Goal: Task Accomplishment & Management: Manage account settings

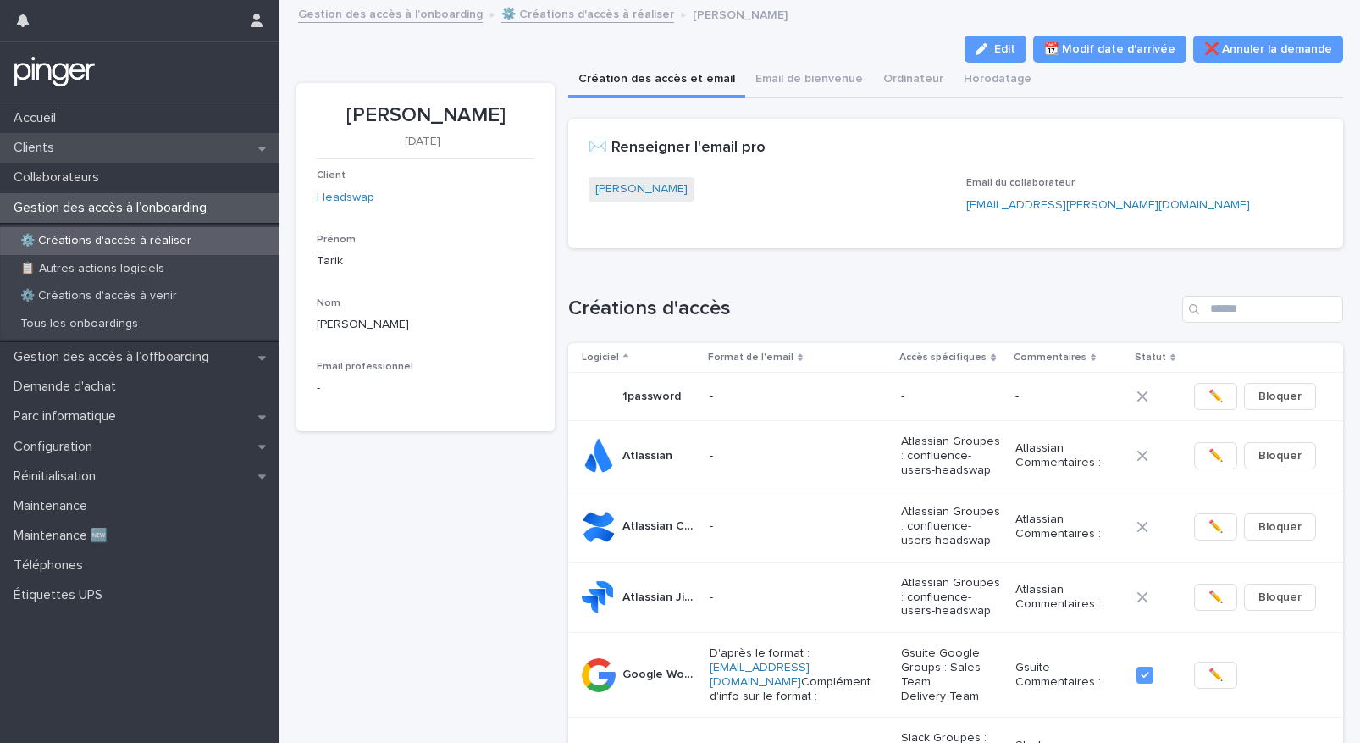
click at [94, 154] on div "Clients" at bounding box center [140, 148] width 280 height 30
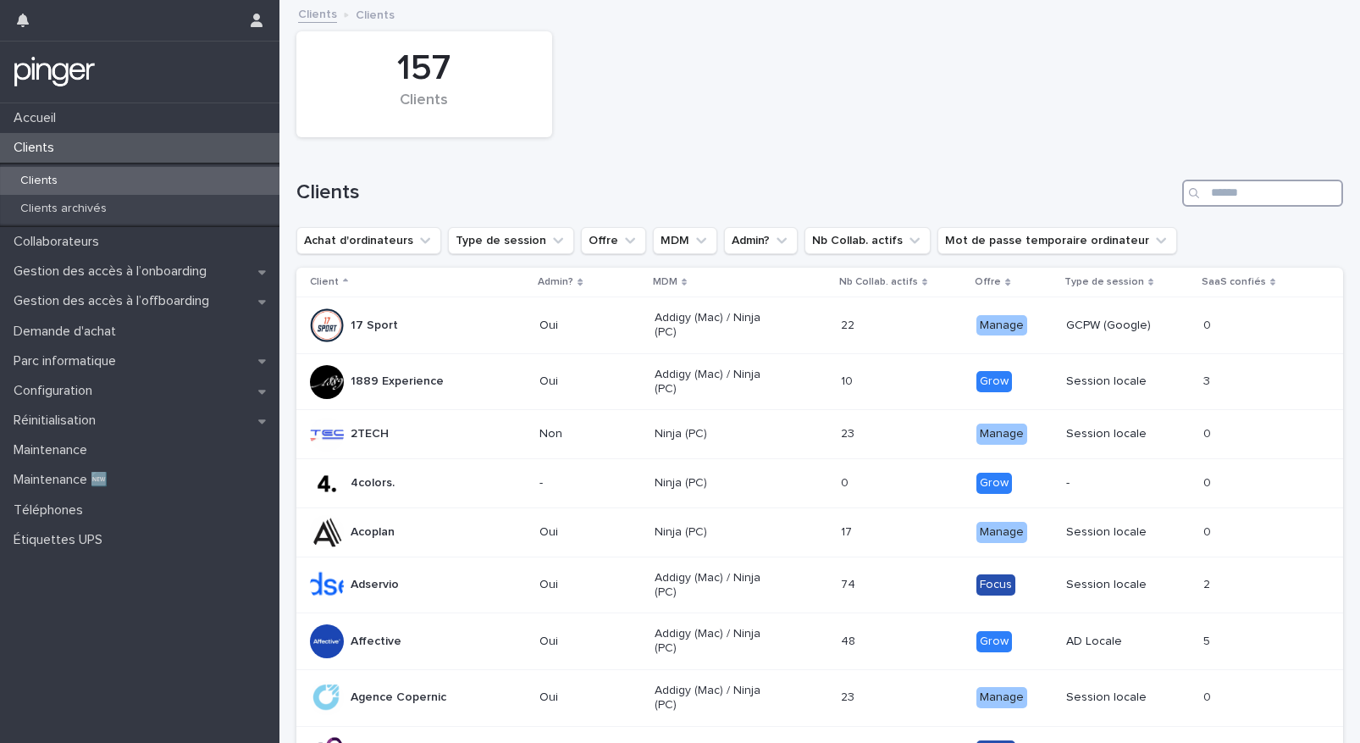
click at [1221, 191] on input "Search" at bounding box center [1263, 193] width 161 height 27
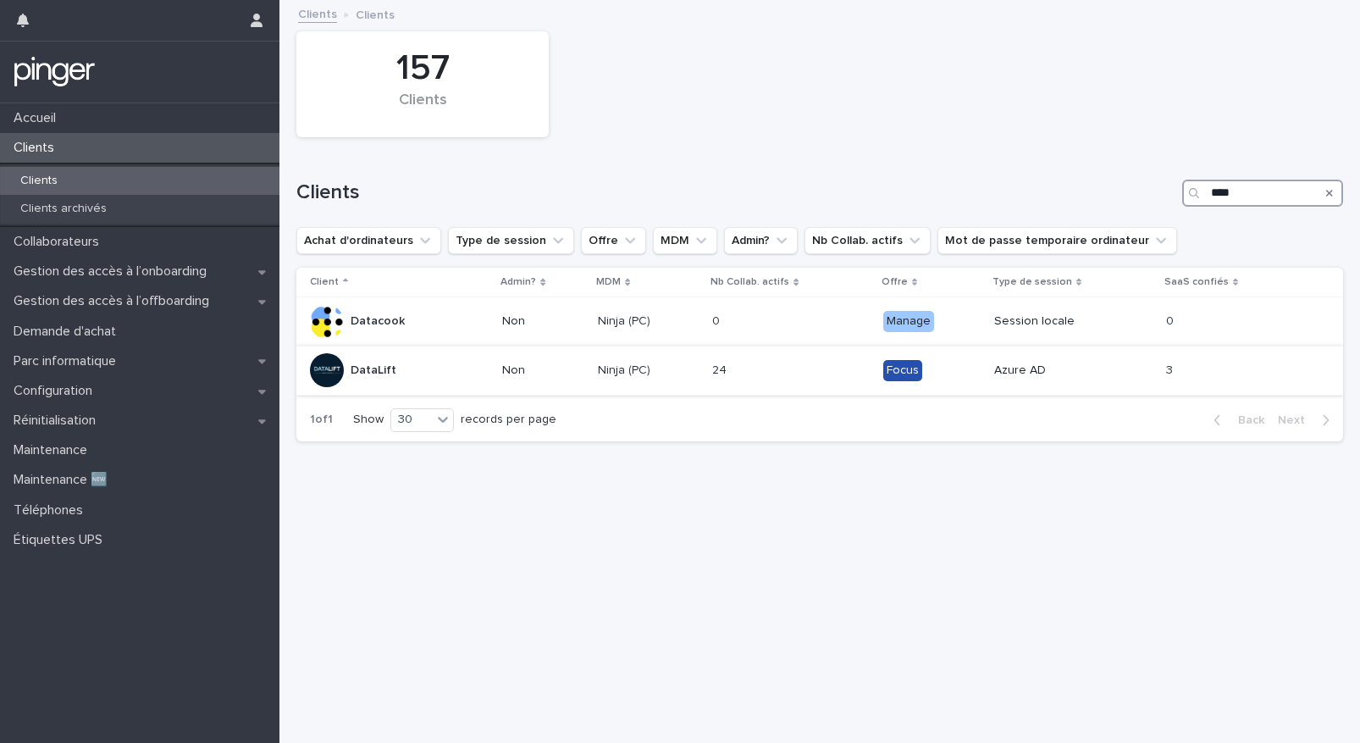
type input "****"
click at [380, 371] on p "DataLift" at bounding box center [374, 370] width 46 height 14
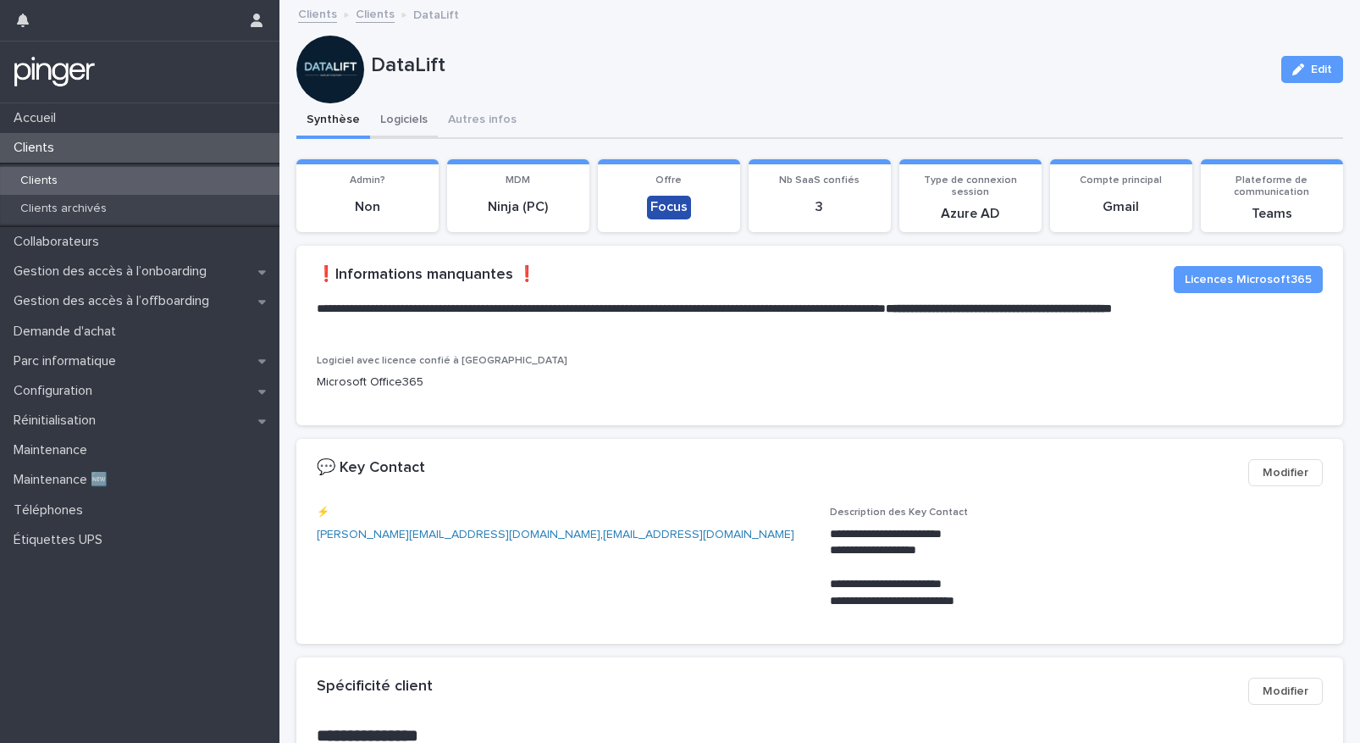
click at [417, 117] on button "Logiciels" at bounding box center [404, 121] width 68 height 36
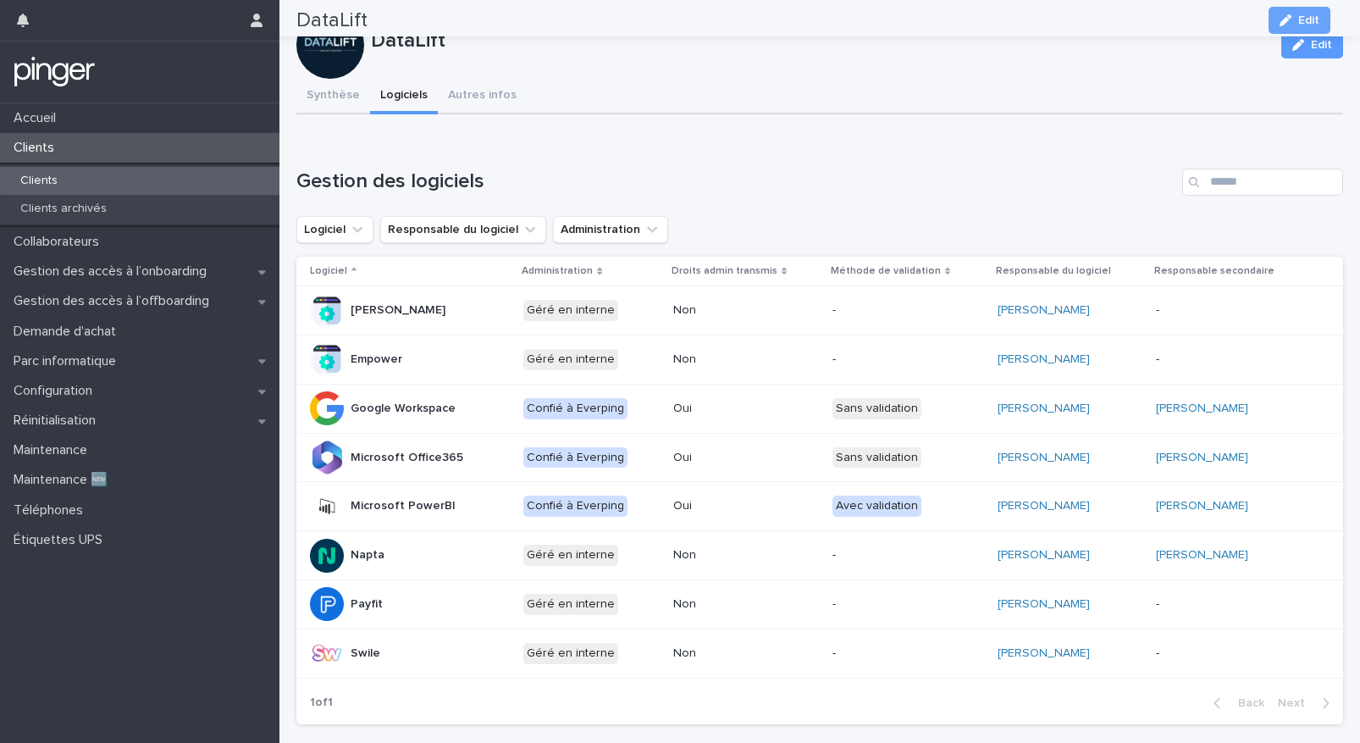
scroll to position [14, 0]
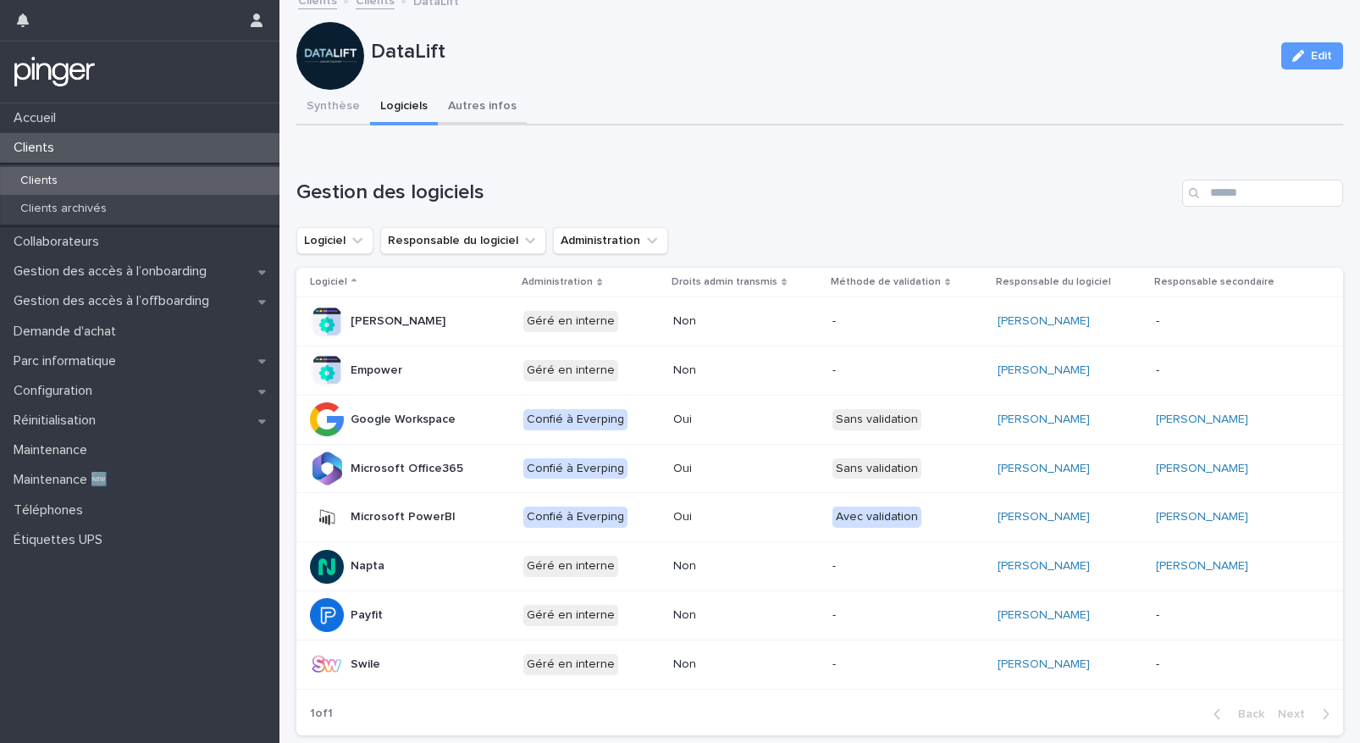
click at [478, 112] on button "Autres infos" at bounding box center [482, 108] width 89 height 36
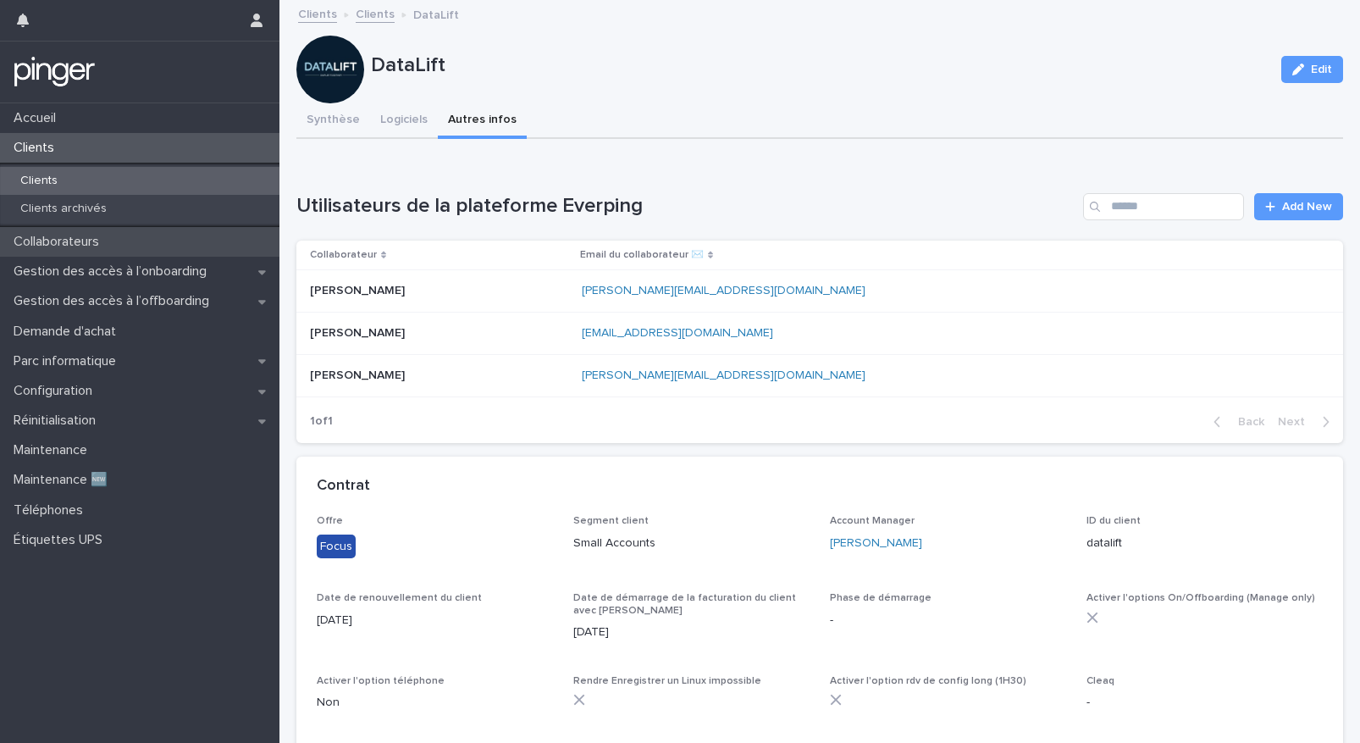
click at [114, 237] on div "Collaborateurs" at bounding box center [140, 242] width 280 height 30
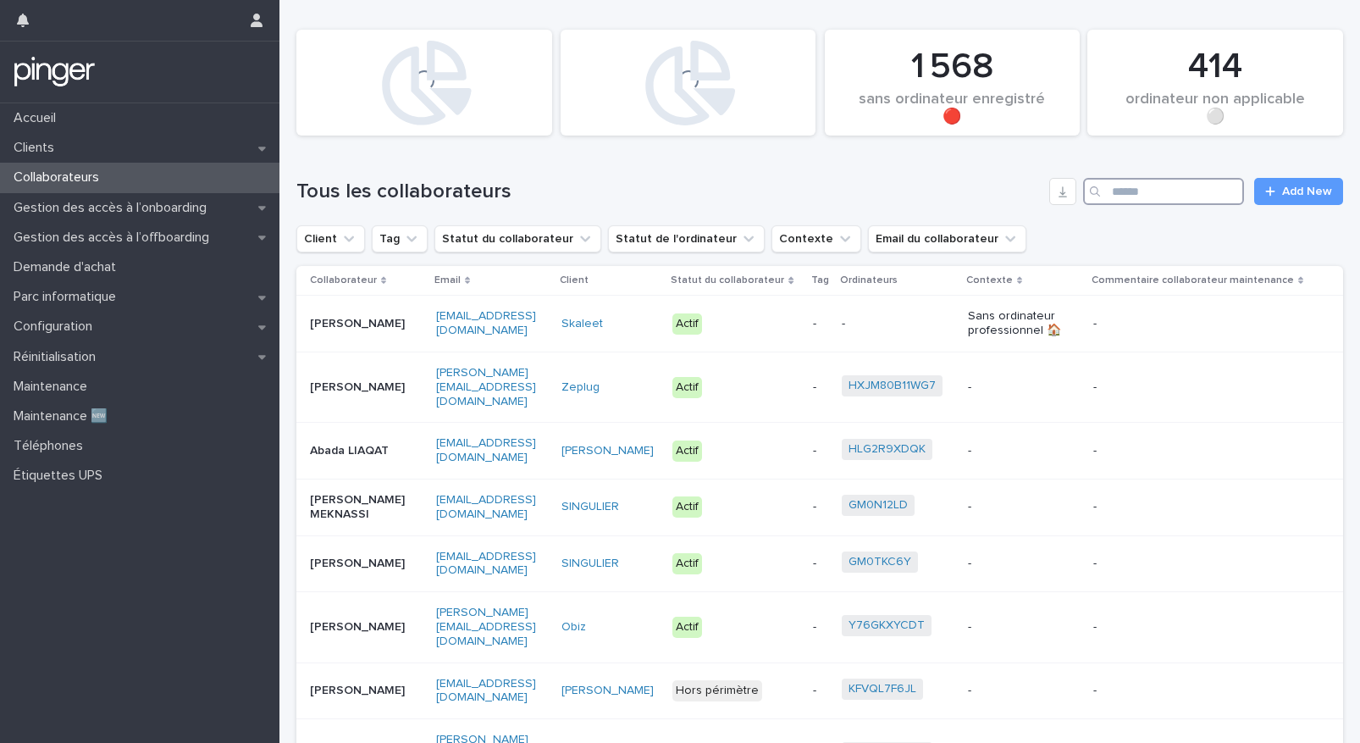
click at [1175, 196] on input "Search" at bounding box center [1163, 191] width 161 height 27
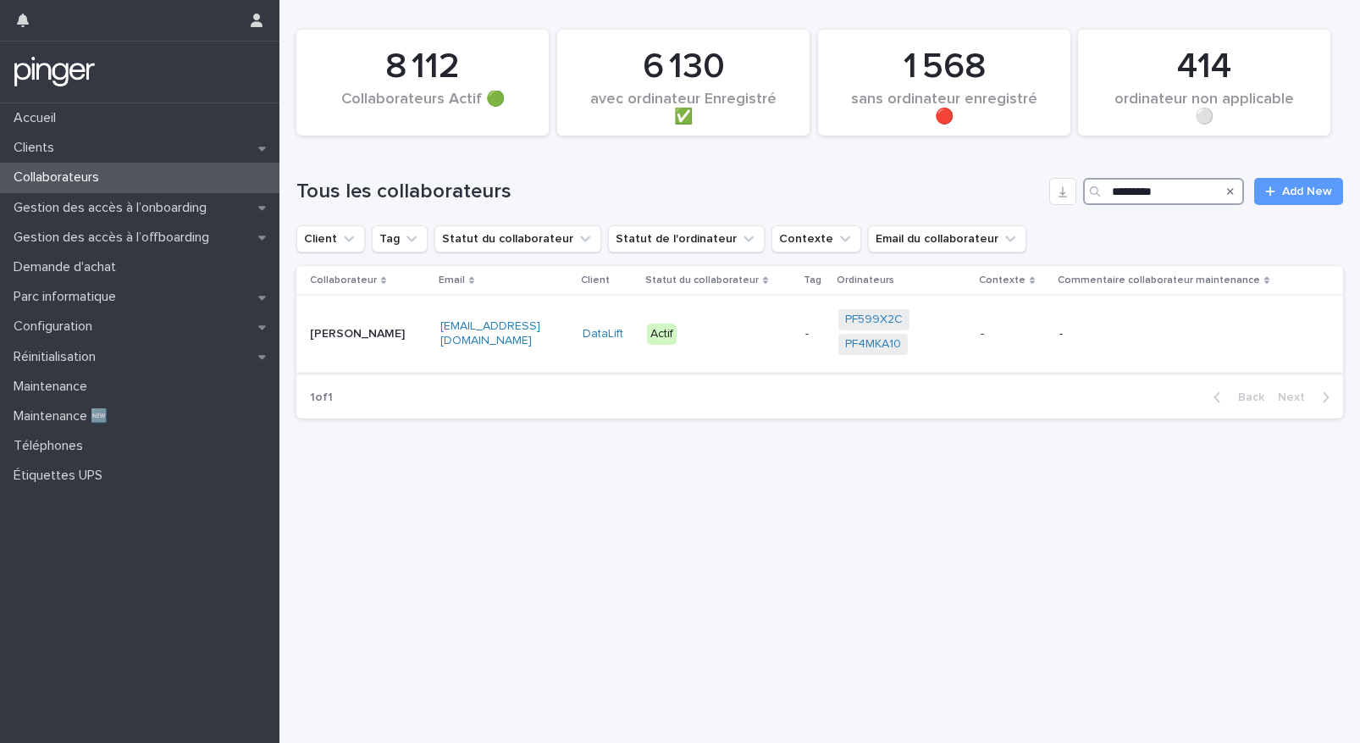
type input "*********"
click at [541, 345] on p "[EMAIL_ADDRESS][DOMAIN_NAME]" at bounding box center [493, 333] width 106 height 29
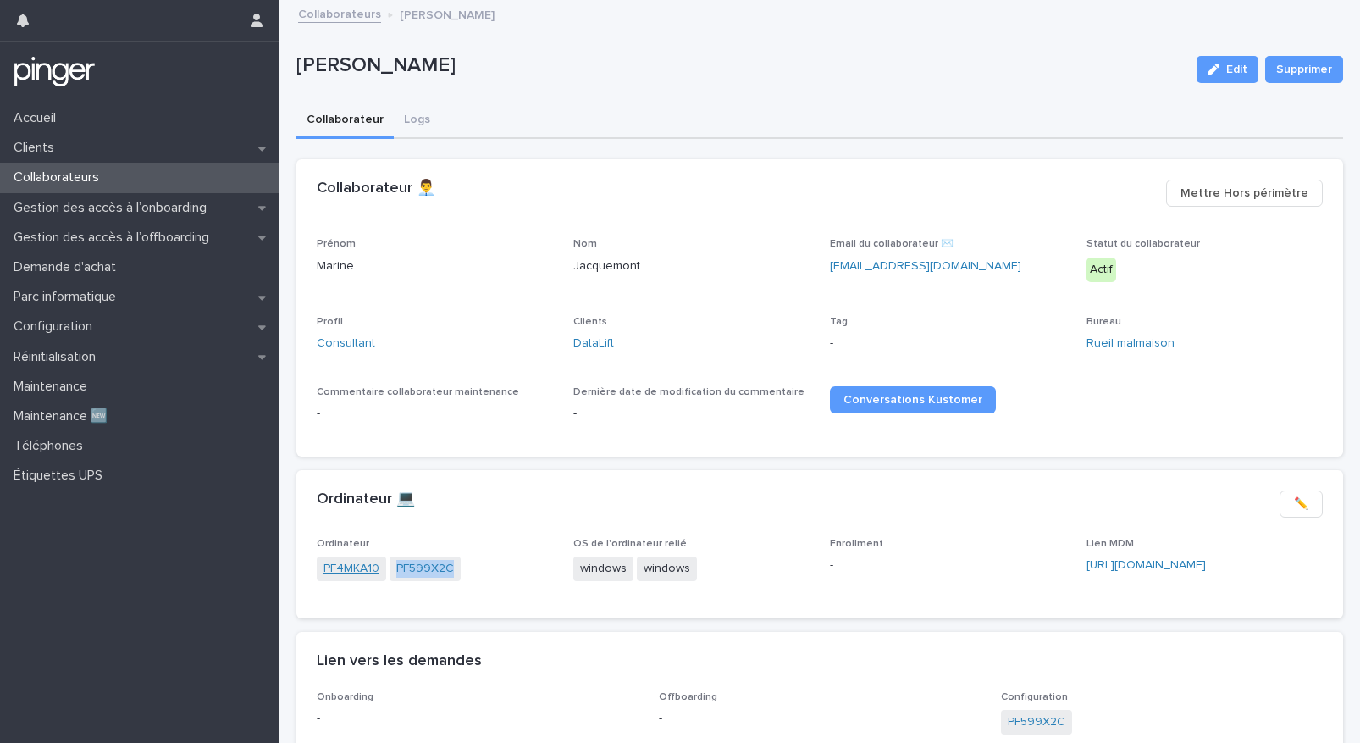
click at [332, 573] on link "PF4MKA10" at bounding box center [352, 569] width 56 height 18
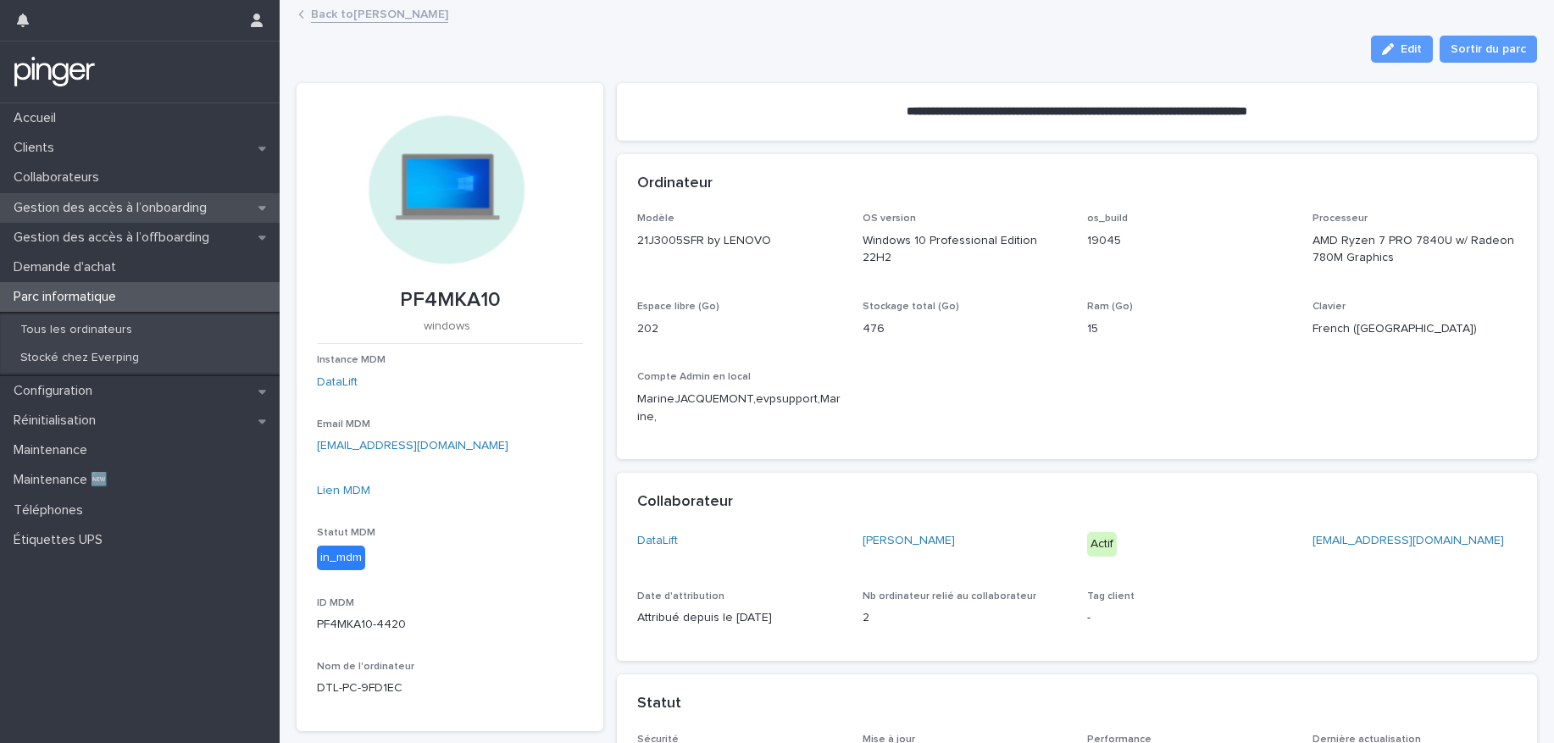
click at [197, 213] on p "Gestion des accès à l’onboarding" at bounding box center [113, 208] width 213 height 16
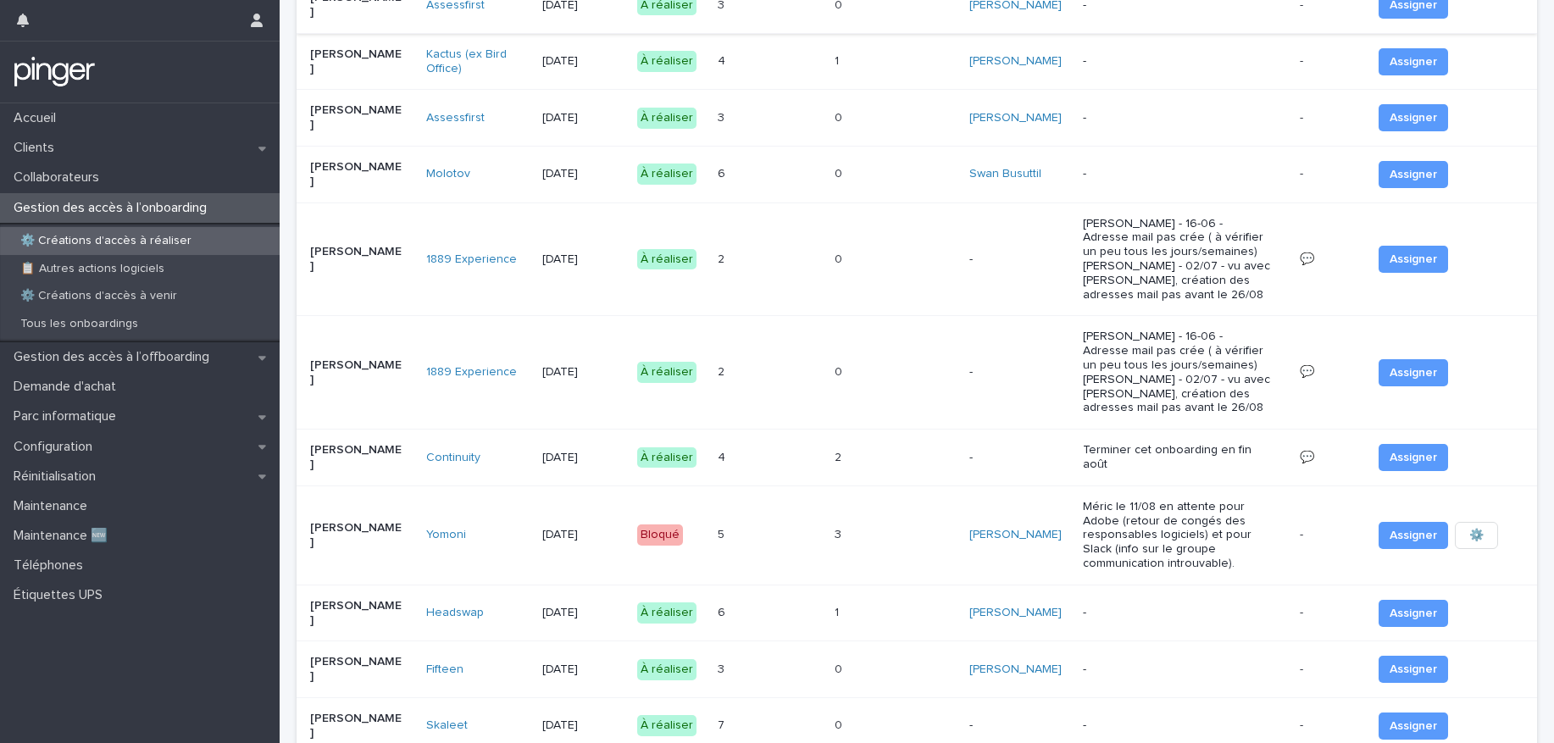
scroll to position [748, 0]
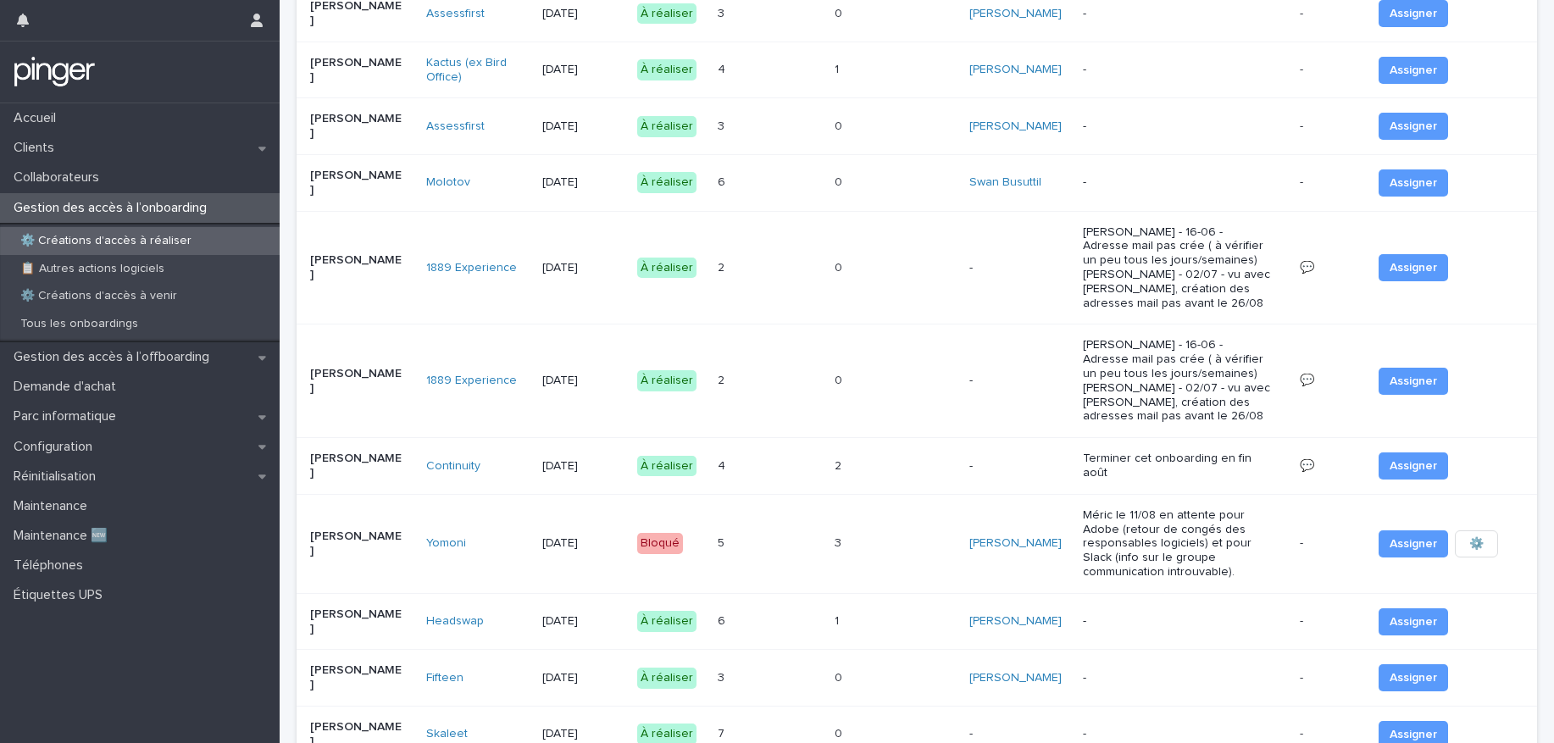
click at [526, 607] on div "Headswap" at bounding box center [477, 621] width 102 height 28
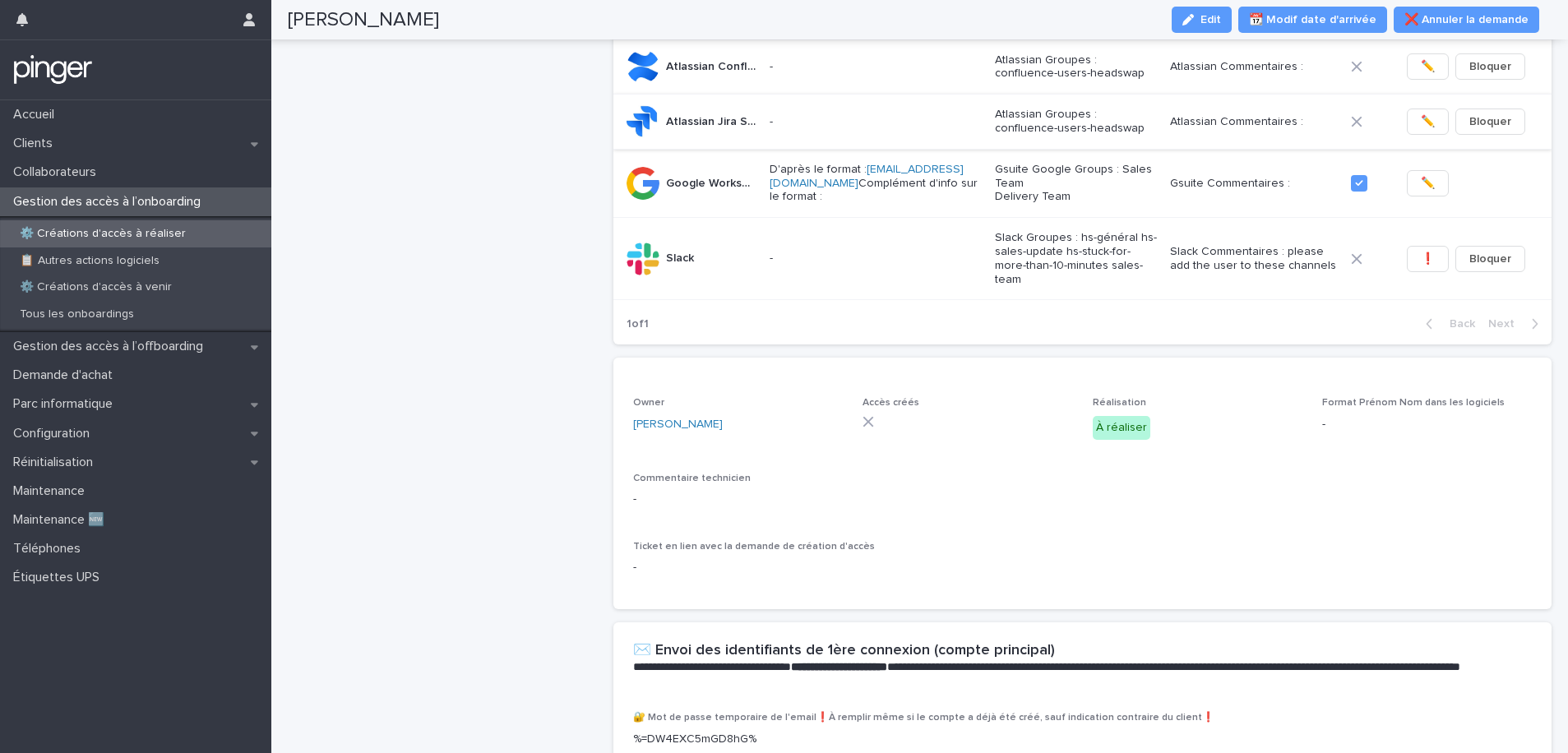
scroll to position [117, 0]
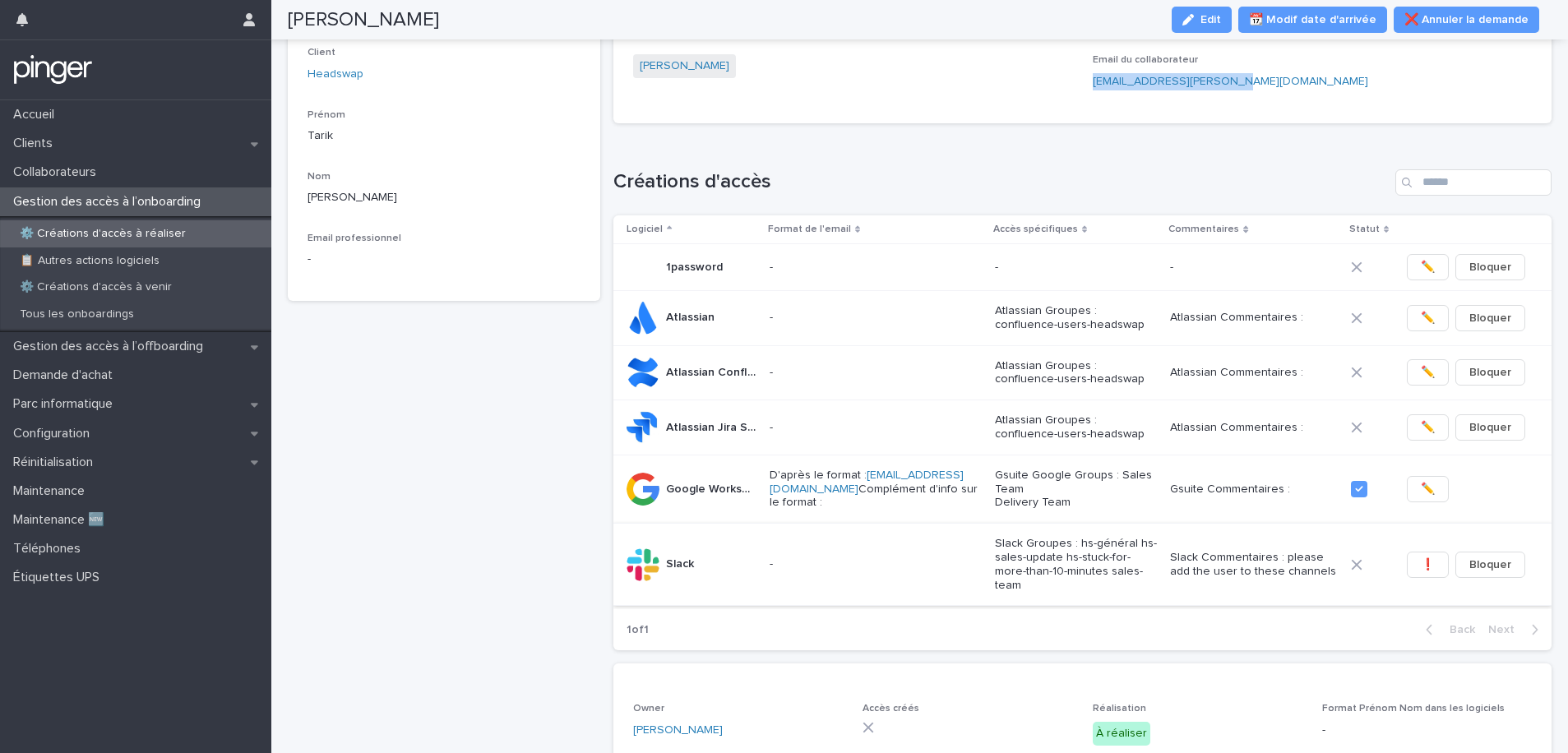
click at [1320, 573] on span "❗" at bounding box center [1428, 564] width 14 height 16
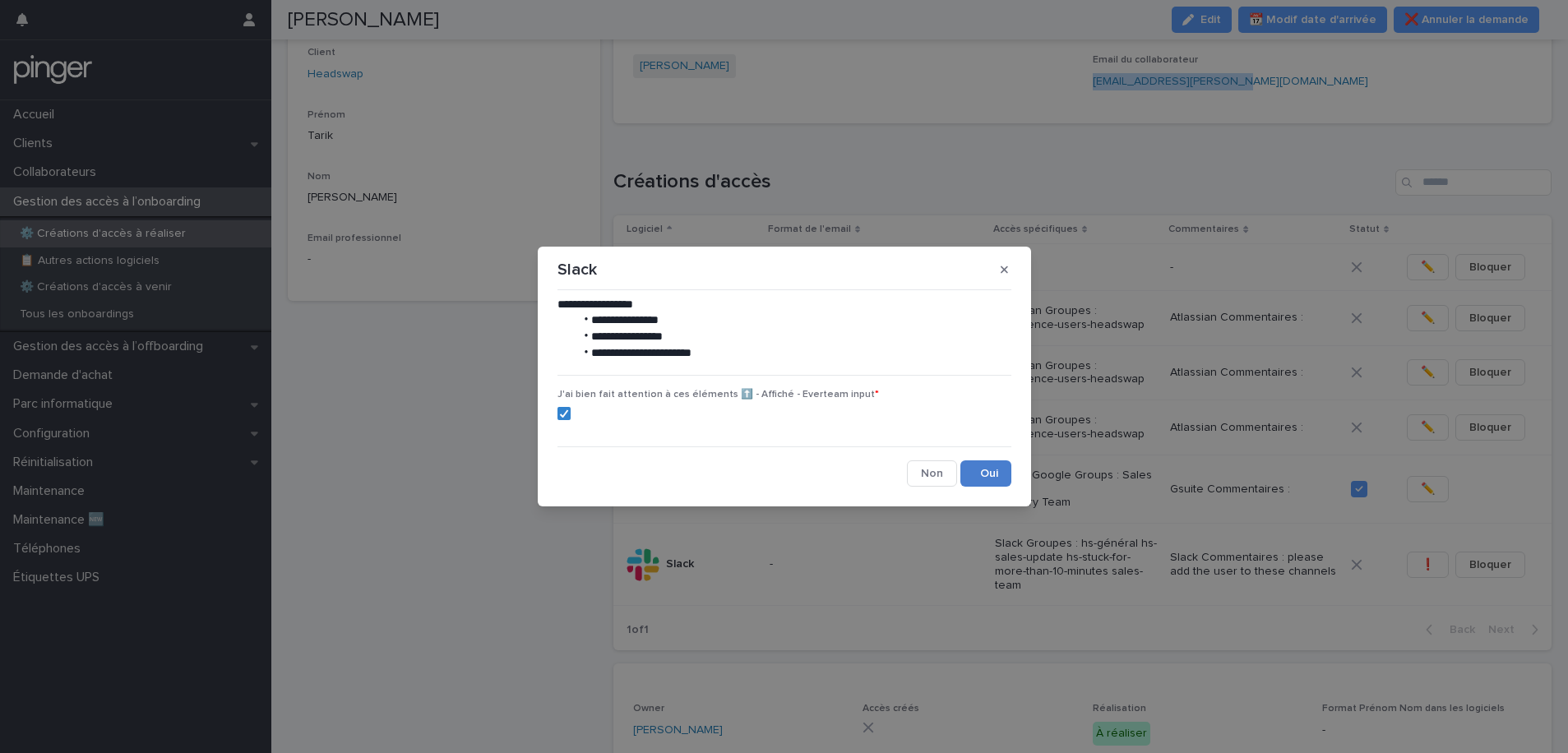
click at [974, 485] on button "Save" at bounding box center [985, 473] width 51 height 26
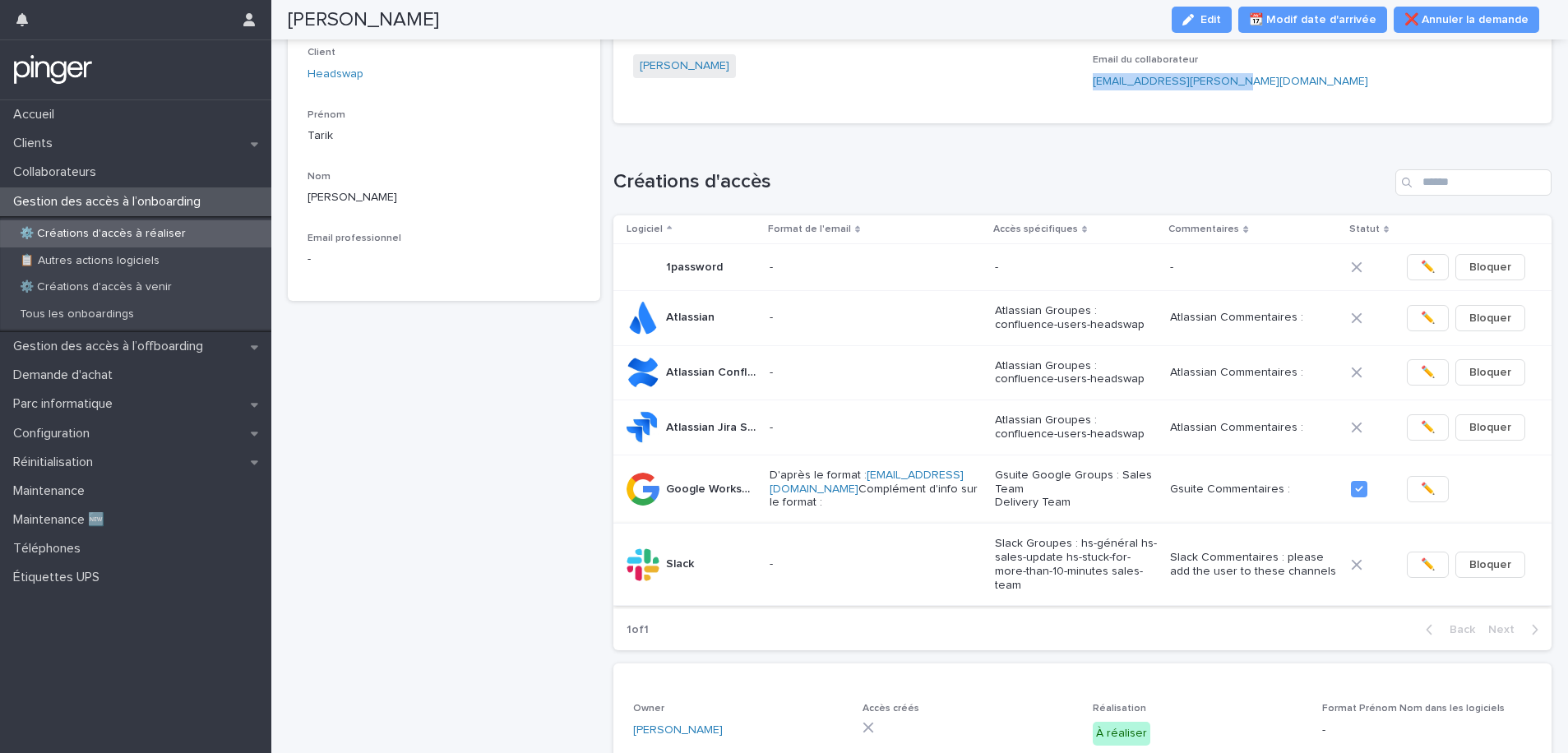
click at [1320, 566] on span "✏️" at bounding box center [1428, 564] width 14 height 16
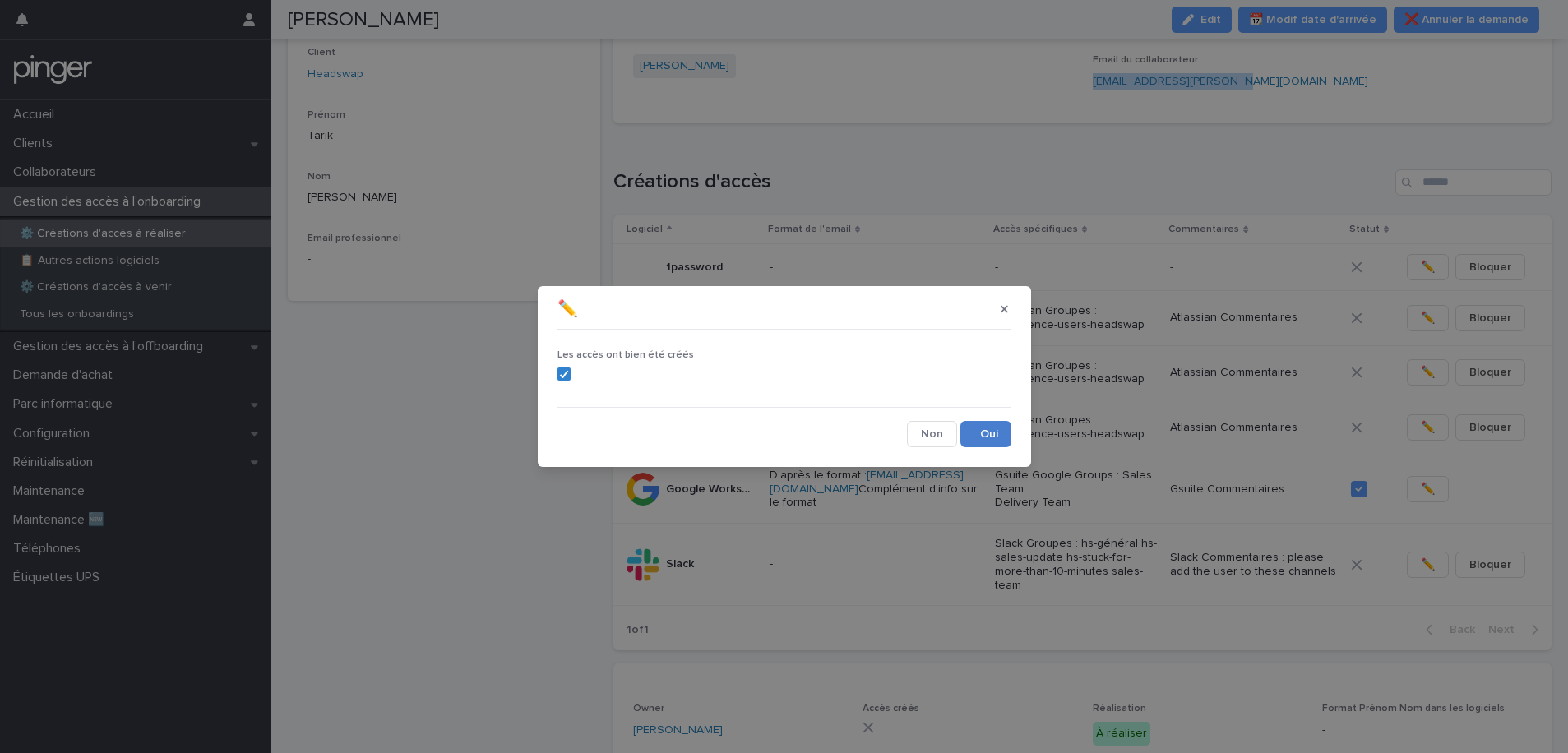
click at [988, 439] on button "Save" at bounding box center [985, 434] width 51 height 26
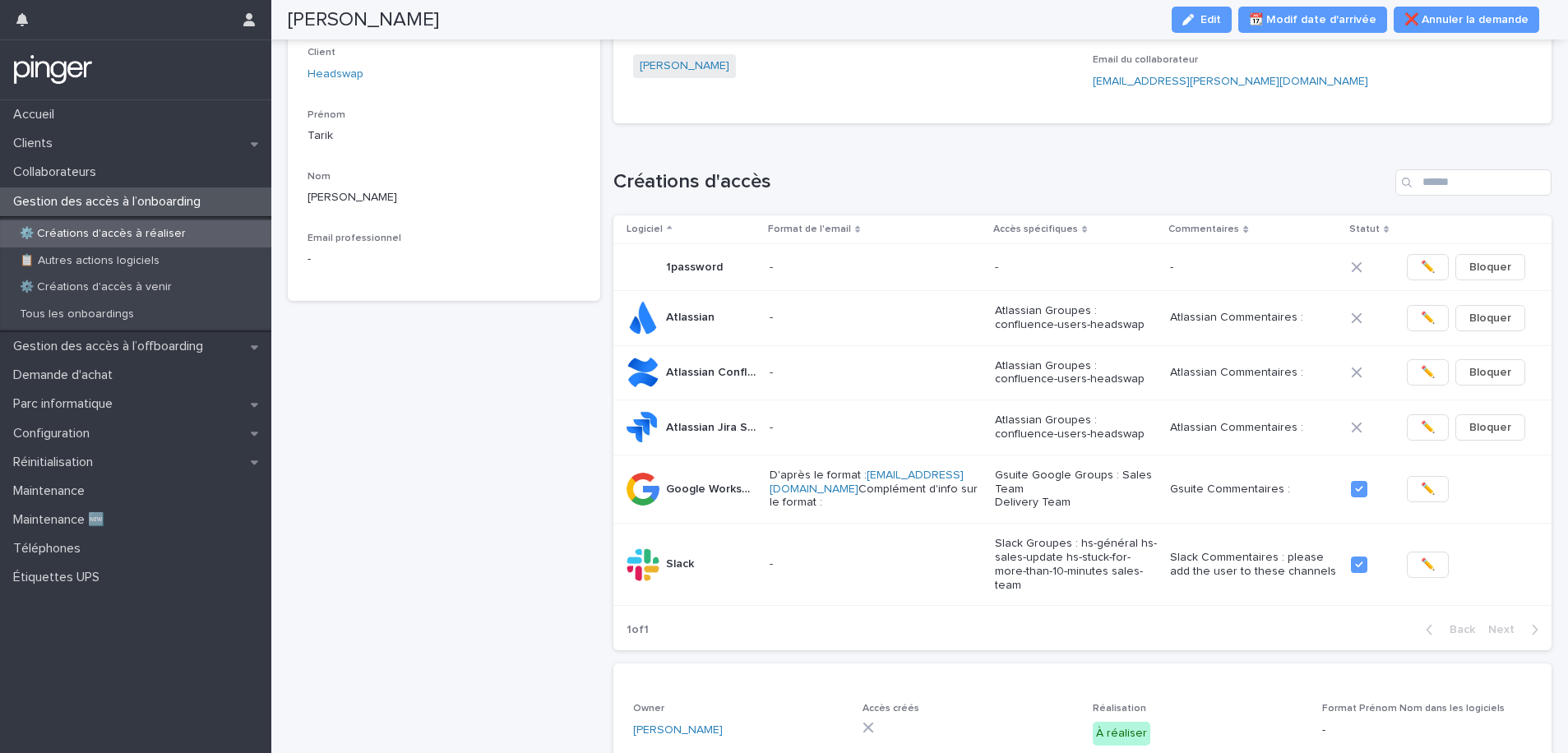
click at [723, 425] on p "Atlassian Jira Software" at bounding box center [713, 426] width 93 height 17
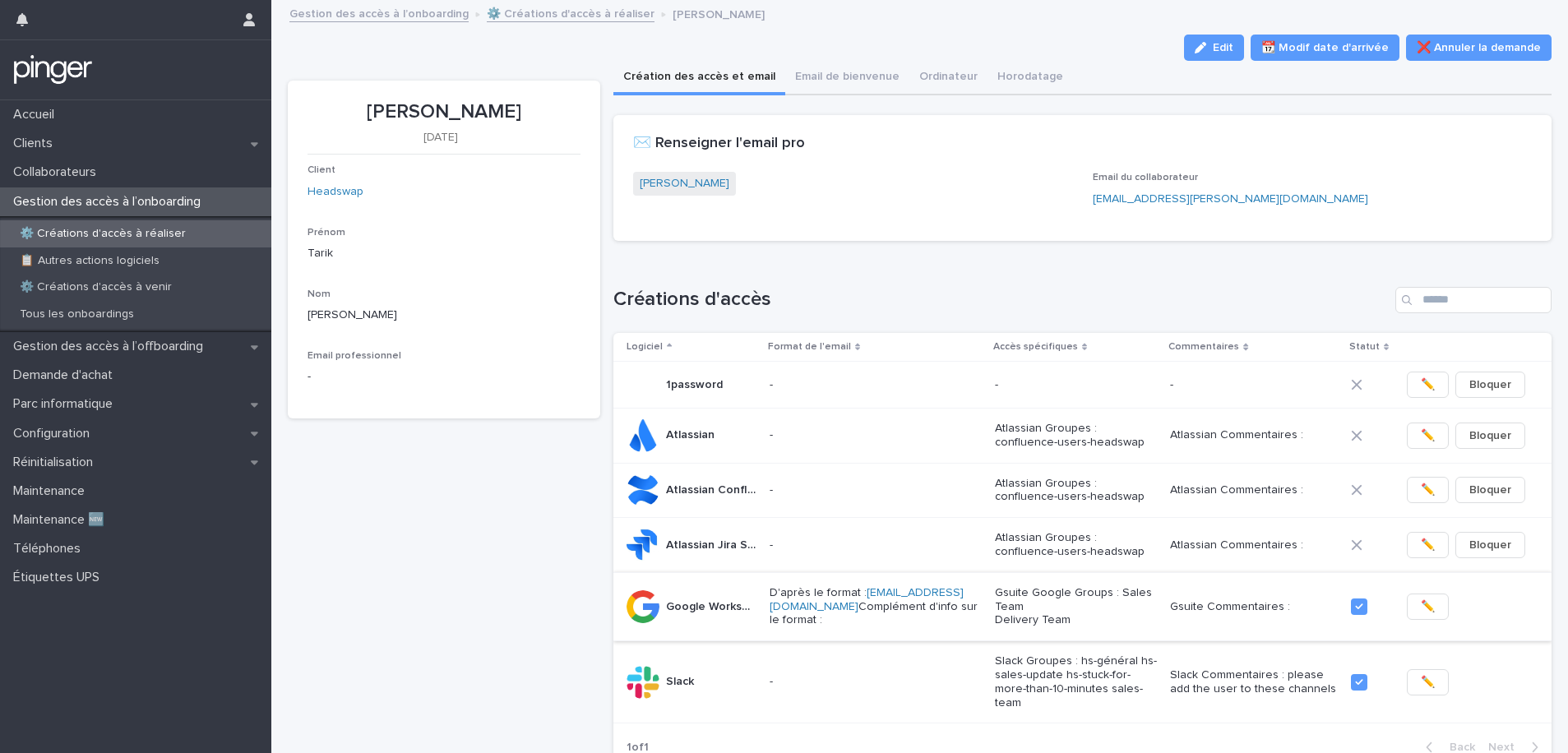
scroll to position [138, 0]
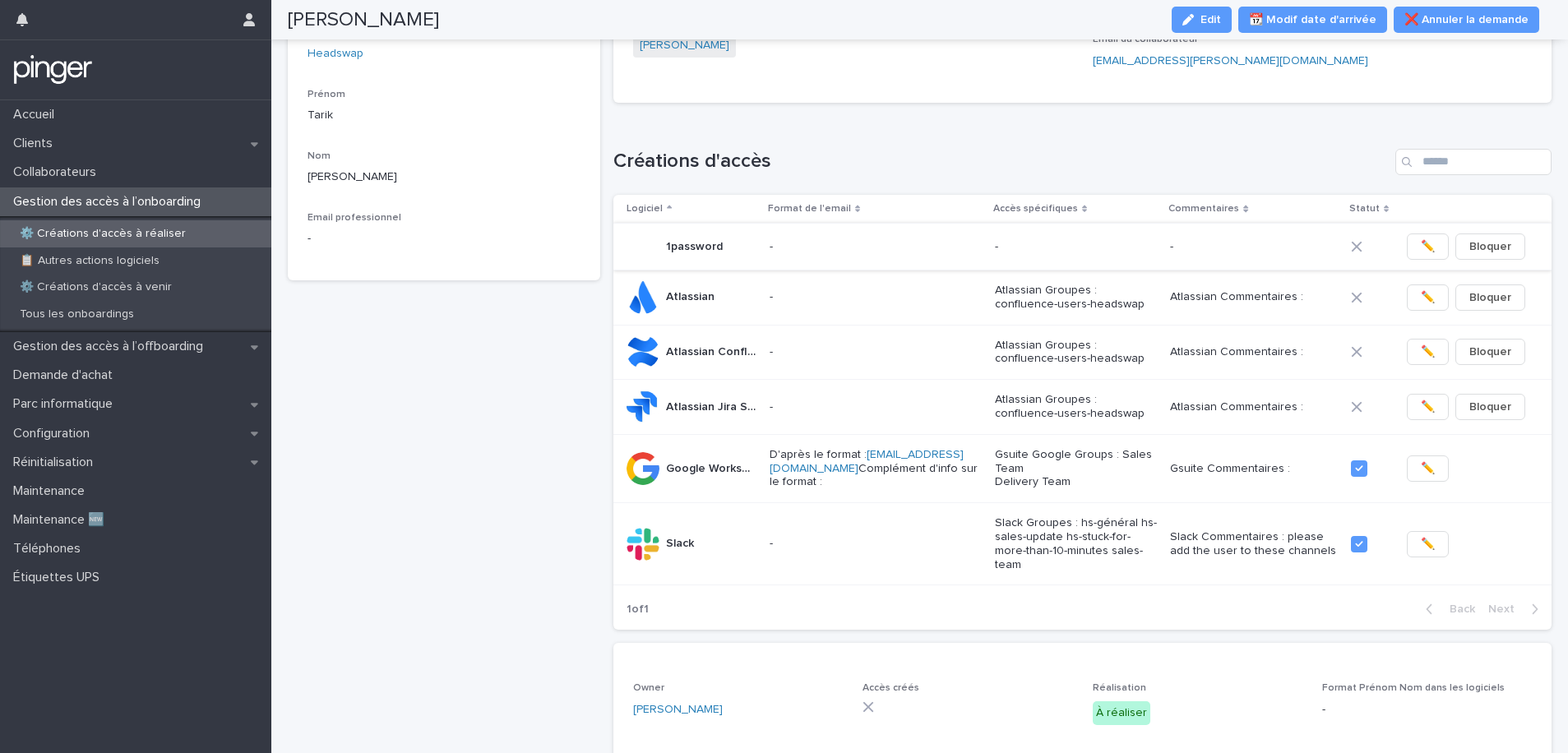
click at [1320, 246] on span "✏️" at bounding box center [1428, 246] width 14 height 16
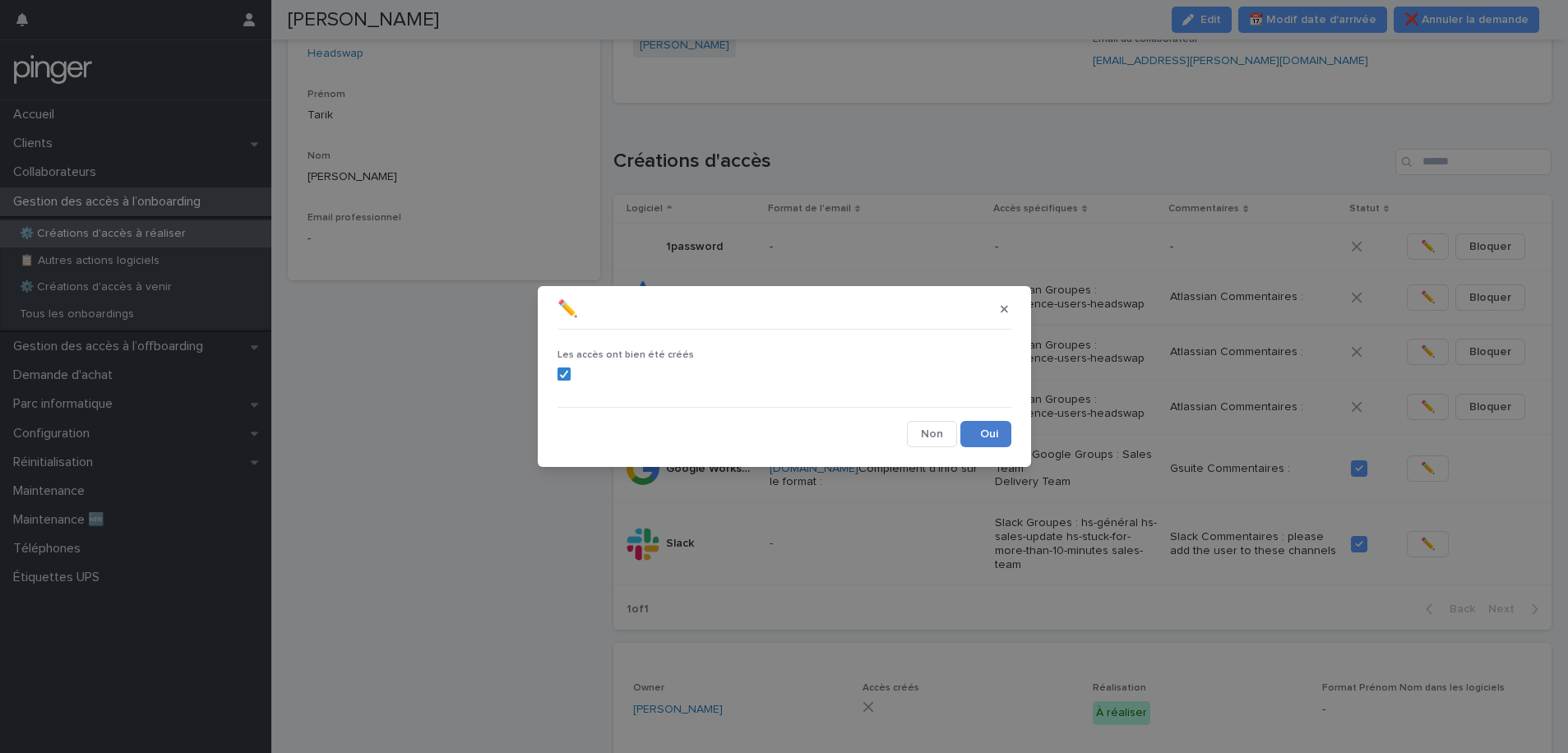
click at [989, 437] on button "Save" at bounding box center [985, 434] width 51 height 26
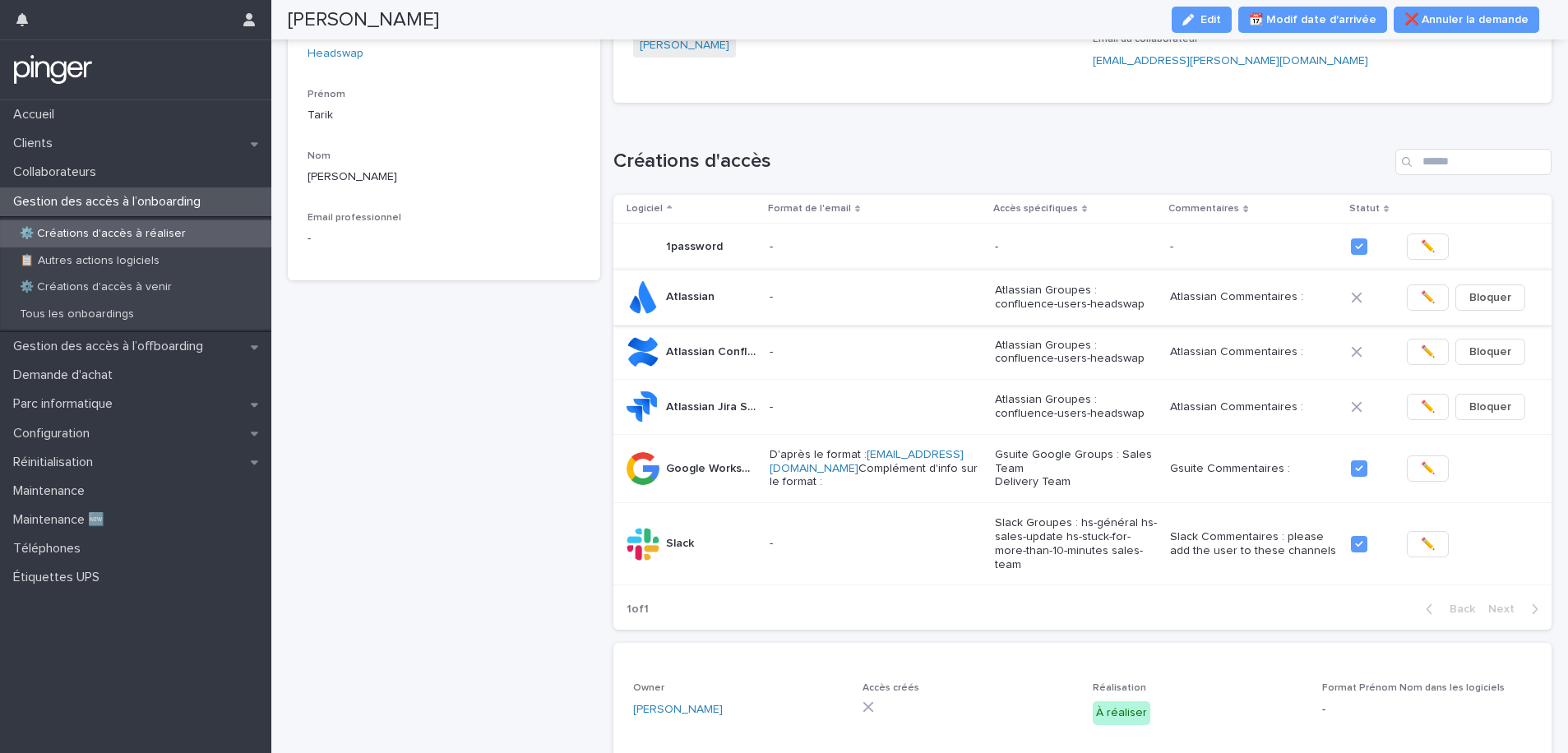
click at [1320, 307] on button "✏️" at bounding box center [1427, 297] width 42 height 26
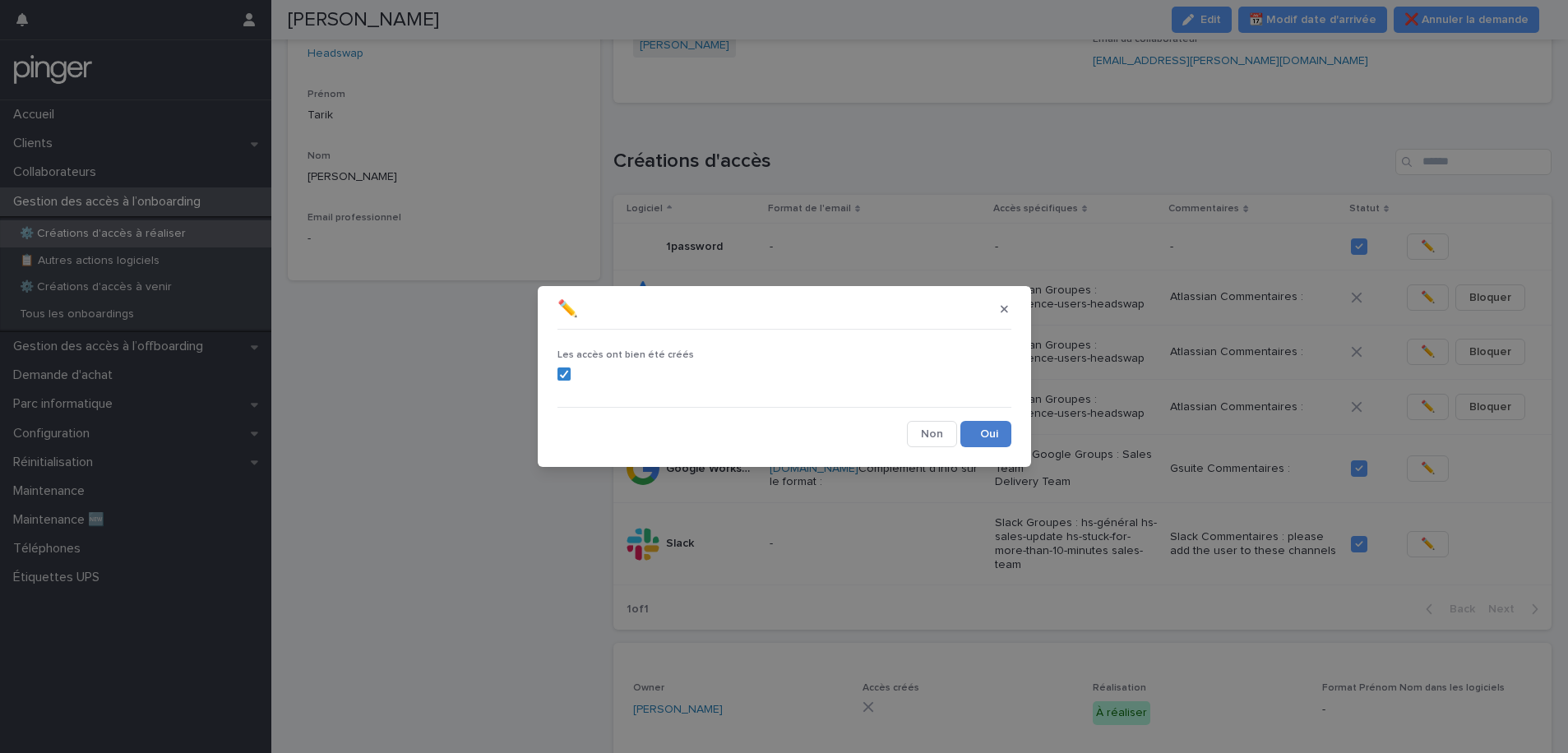
click at [984, 442] on button "Save" at bounding box center [985, 434] width 51 height 26
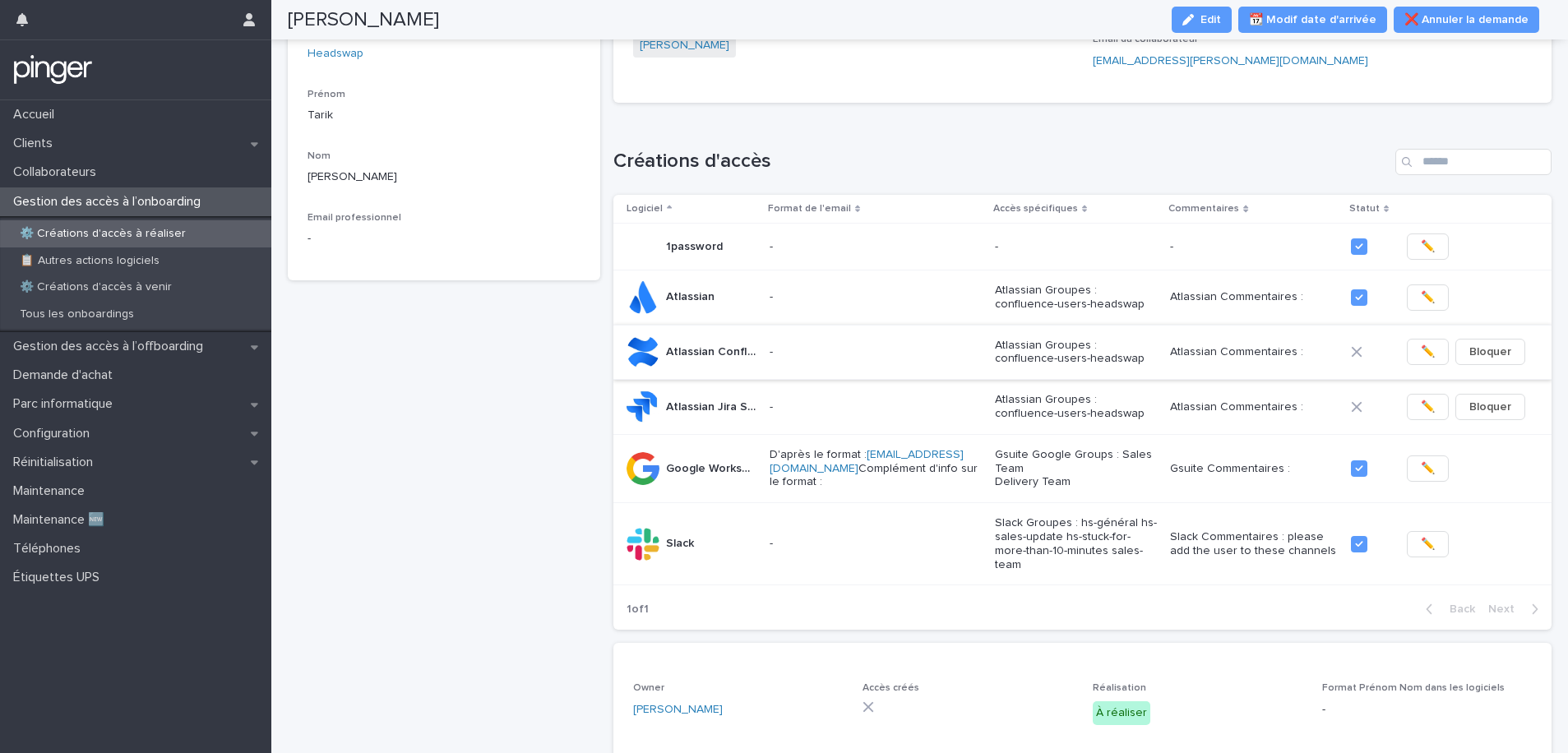
click at [1320, 350] on span "✏️" at bounding box center [1428, 351] width 14 height 16
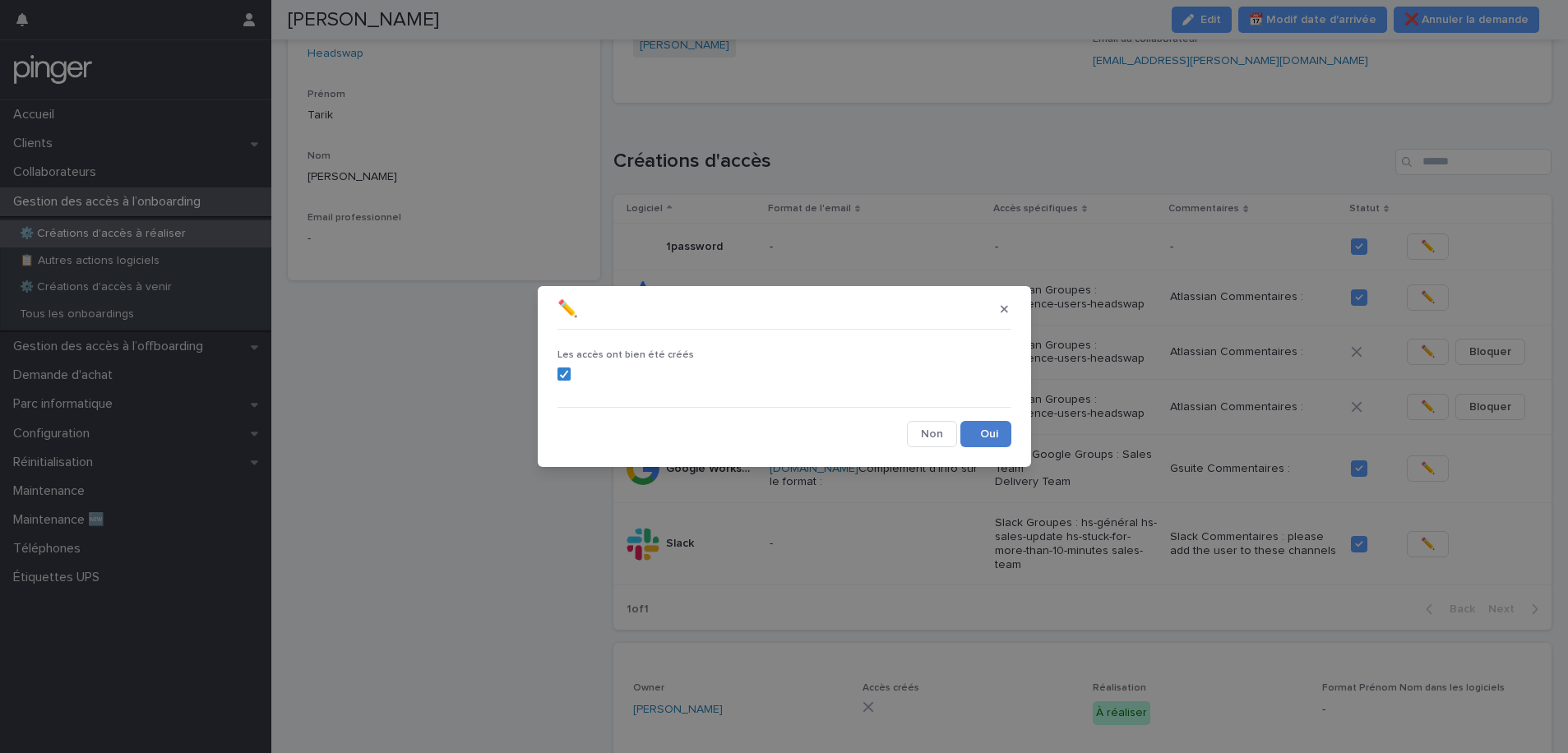
click at [989, 438] on button "Save" at bounding box center [985, 434] width 51 height 26
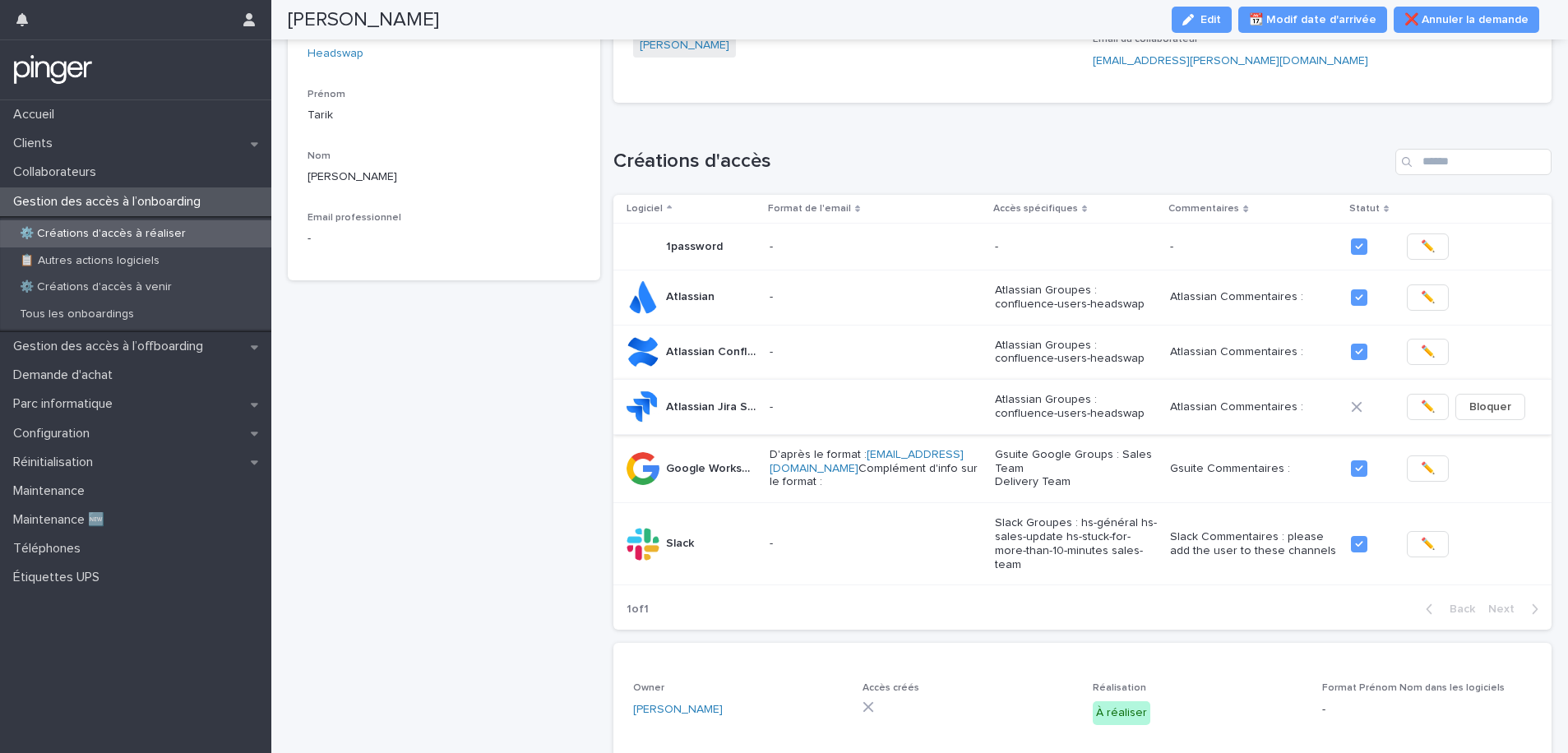
click at [1320, 408] on button "✏️" at bounding box center [1427, 407] width 42 height 26
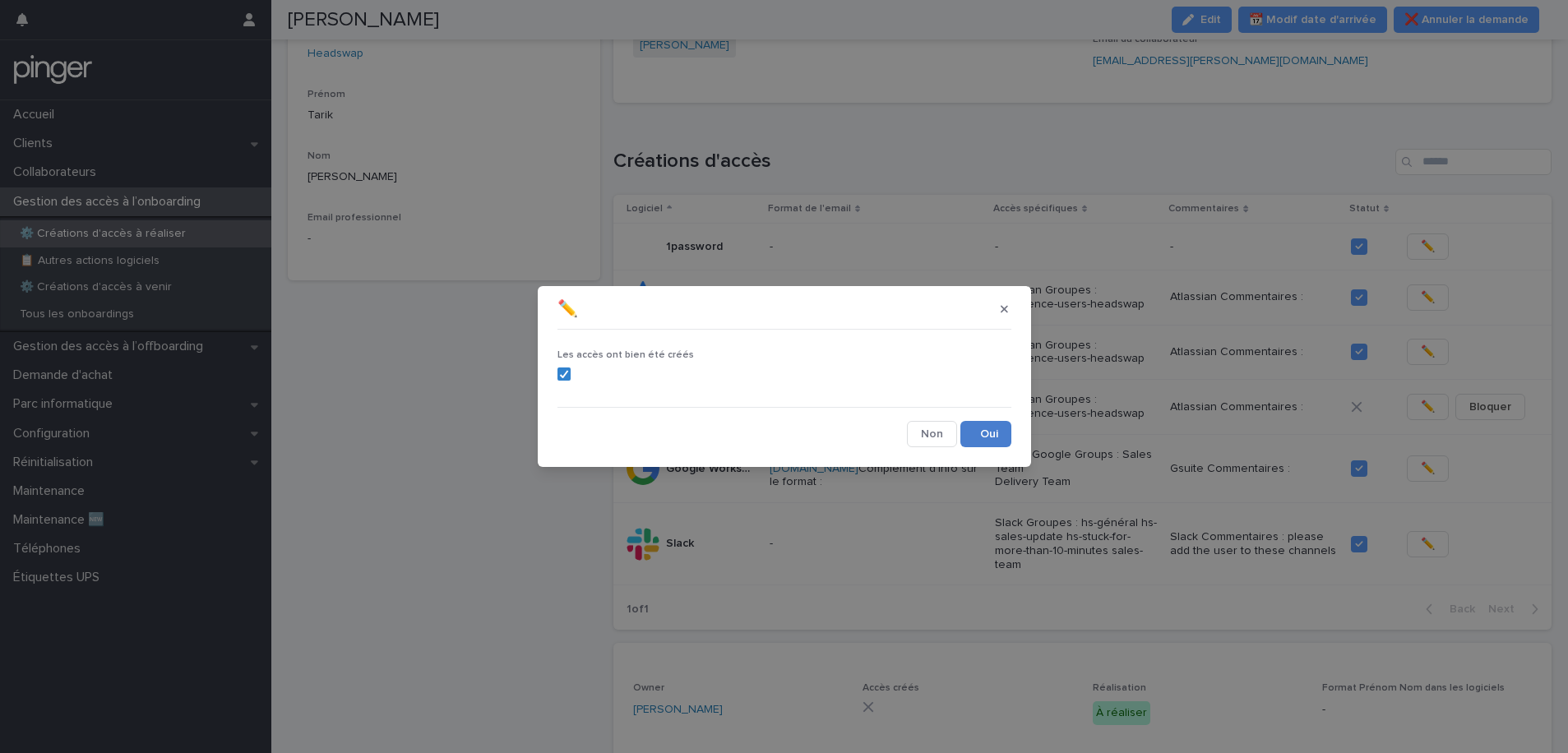
click at [978, 433] on button "Save" at bounding box center [985, 434] width 51 height 26
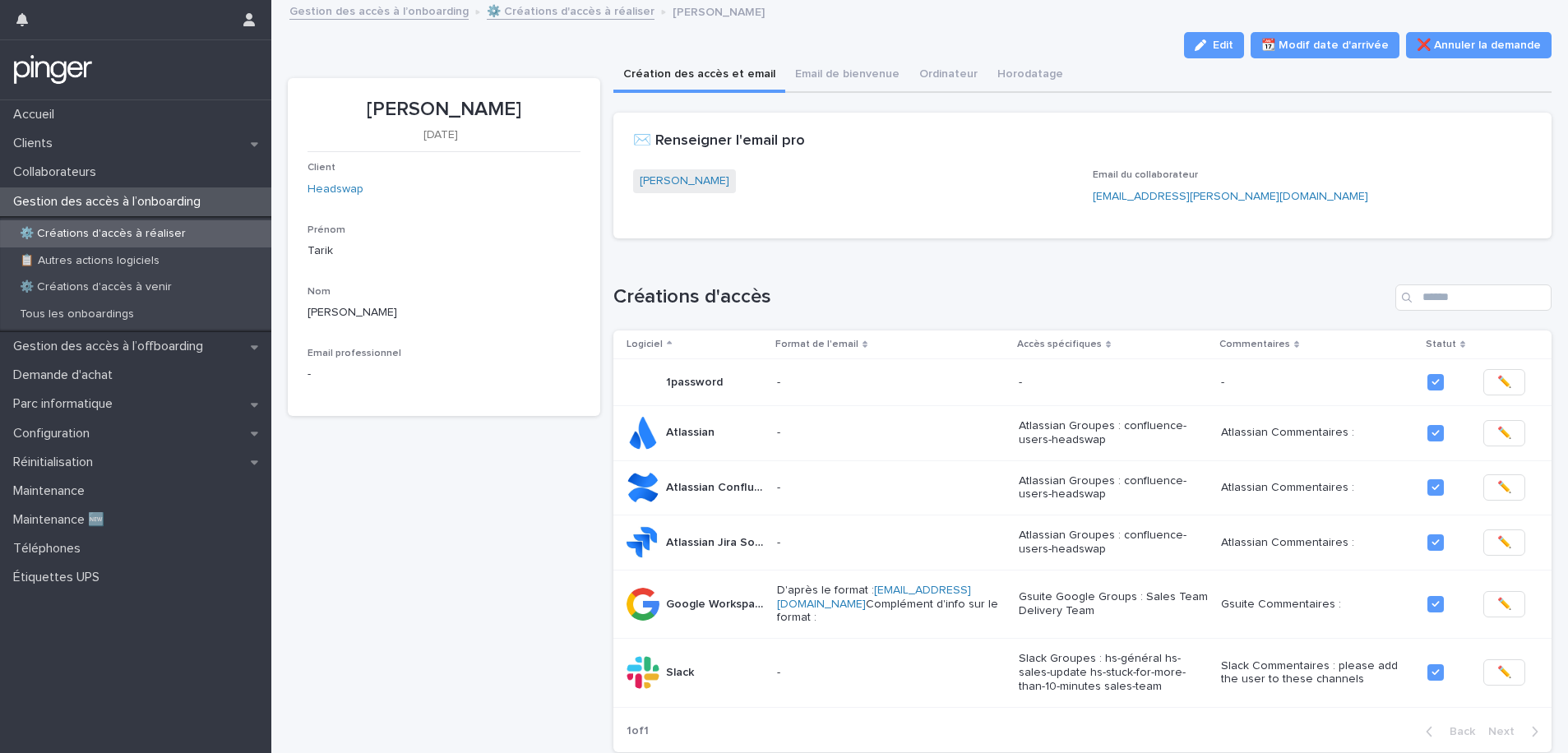
scroll to position [3, 0]
click at [1196, 46] on icon "button" at bounding box center [1201, 45] width 12 height 12
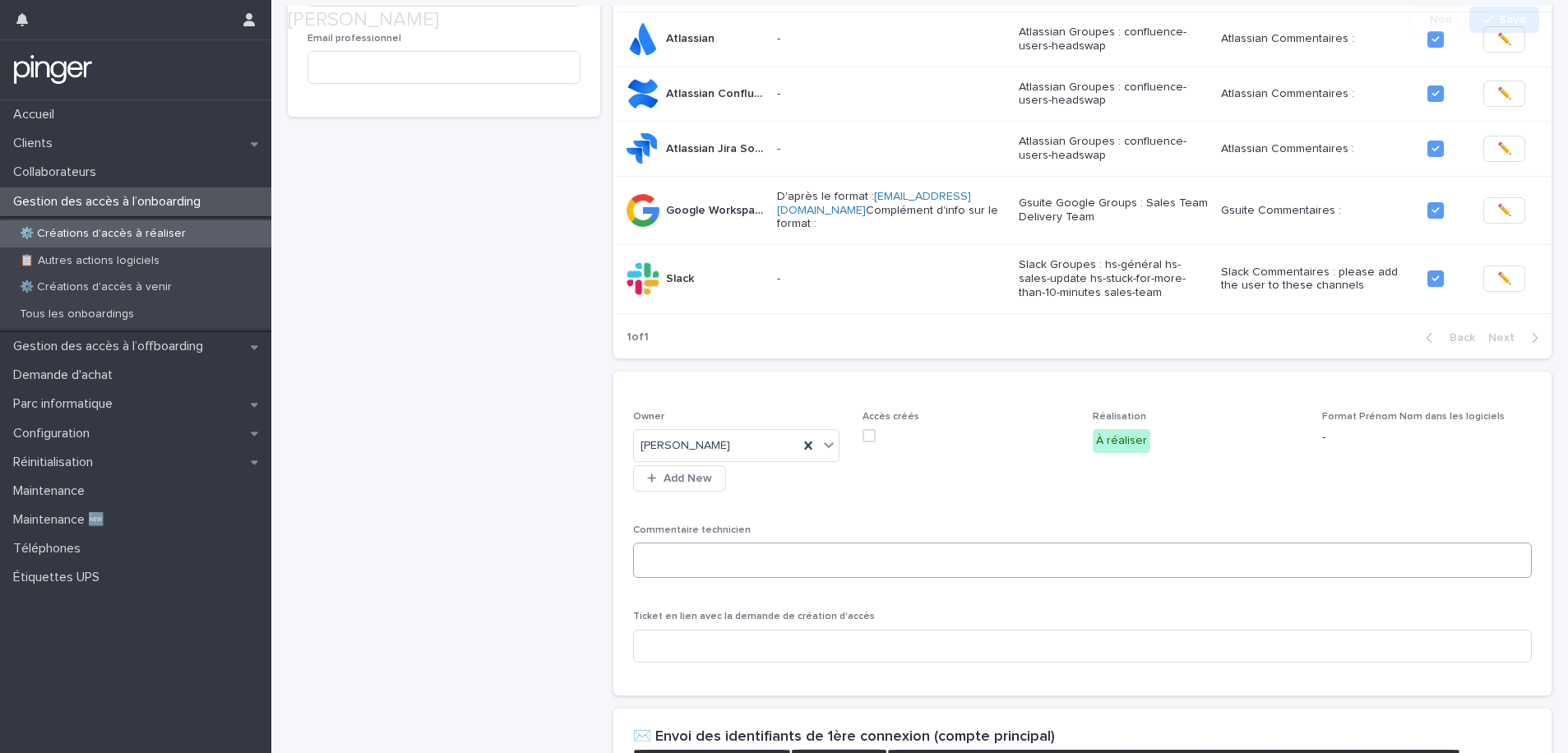
scroll to position [432, 0]
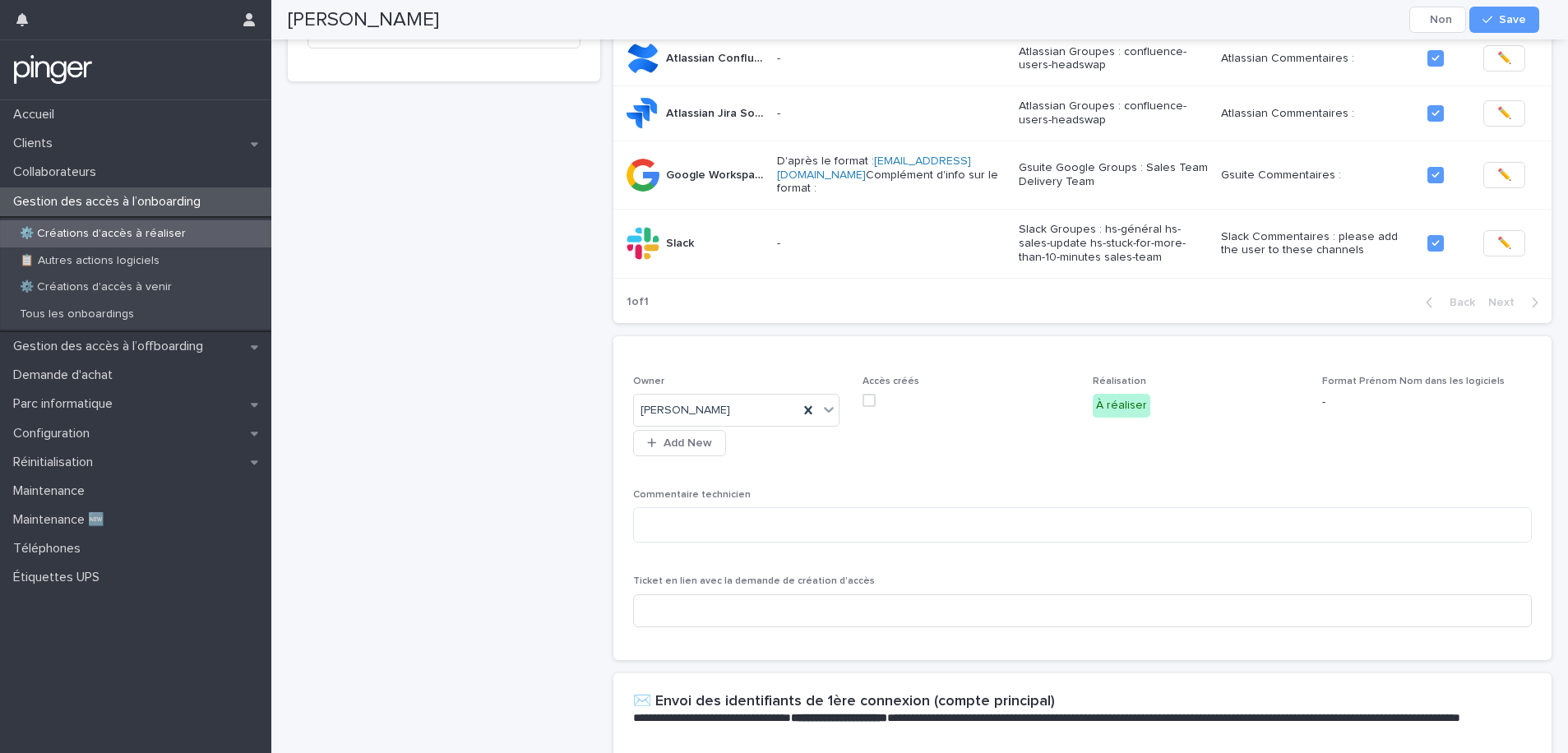
click at [868, 396] on span at bounding box center [870, 401] width 14 height 14
click at [1320, 35] on div "Tarik Karic Cancel Save" at bounding box center [913, 19] width 1251 height 40
click at [1320, 18] on span "Save" at bounding box center [1513, 19] width 27 height 12
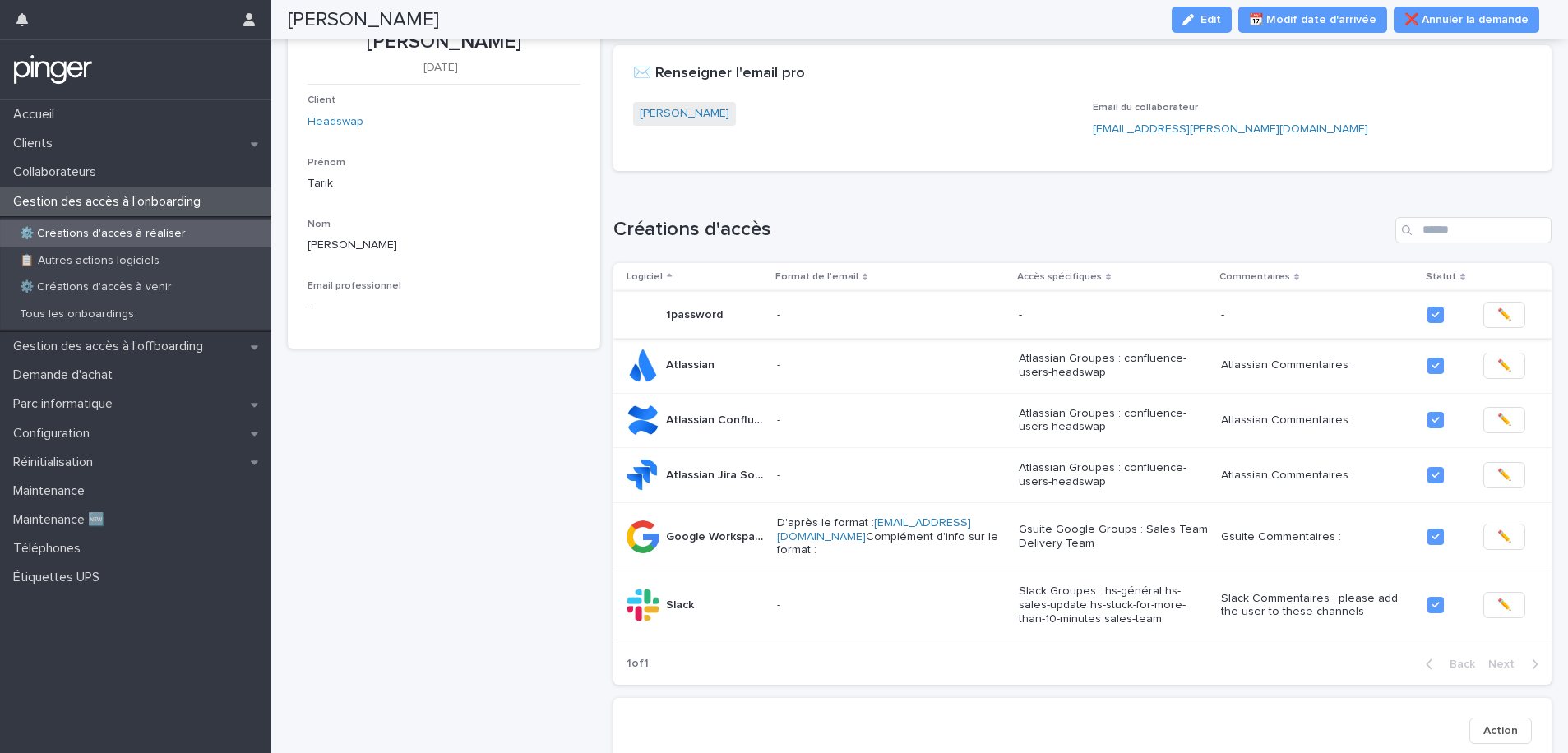
scroll to position [0, 0]
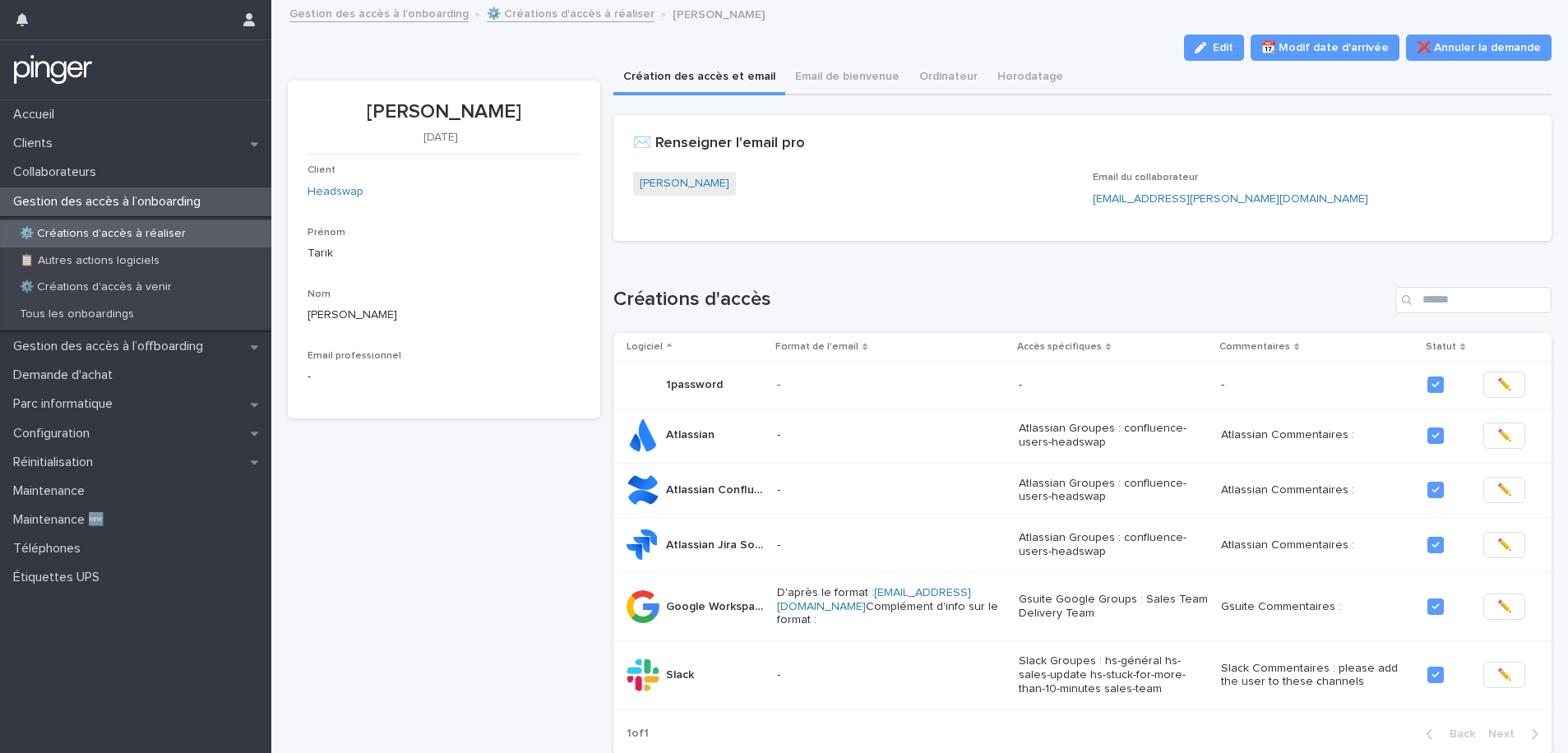
click at [124, 232] on p "⚙️ Créations d'accès à réaliser" at bounding box center [103, 234] width 192 height 14
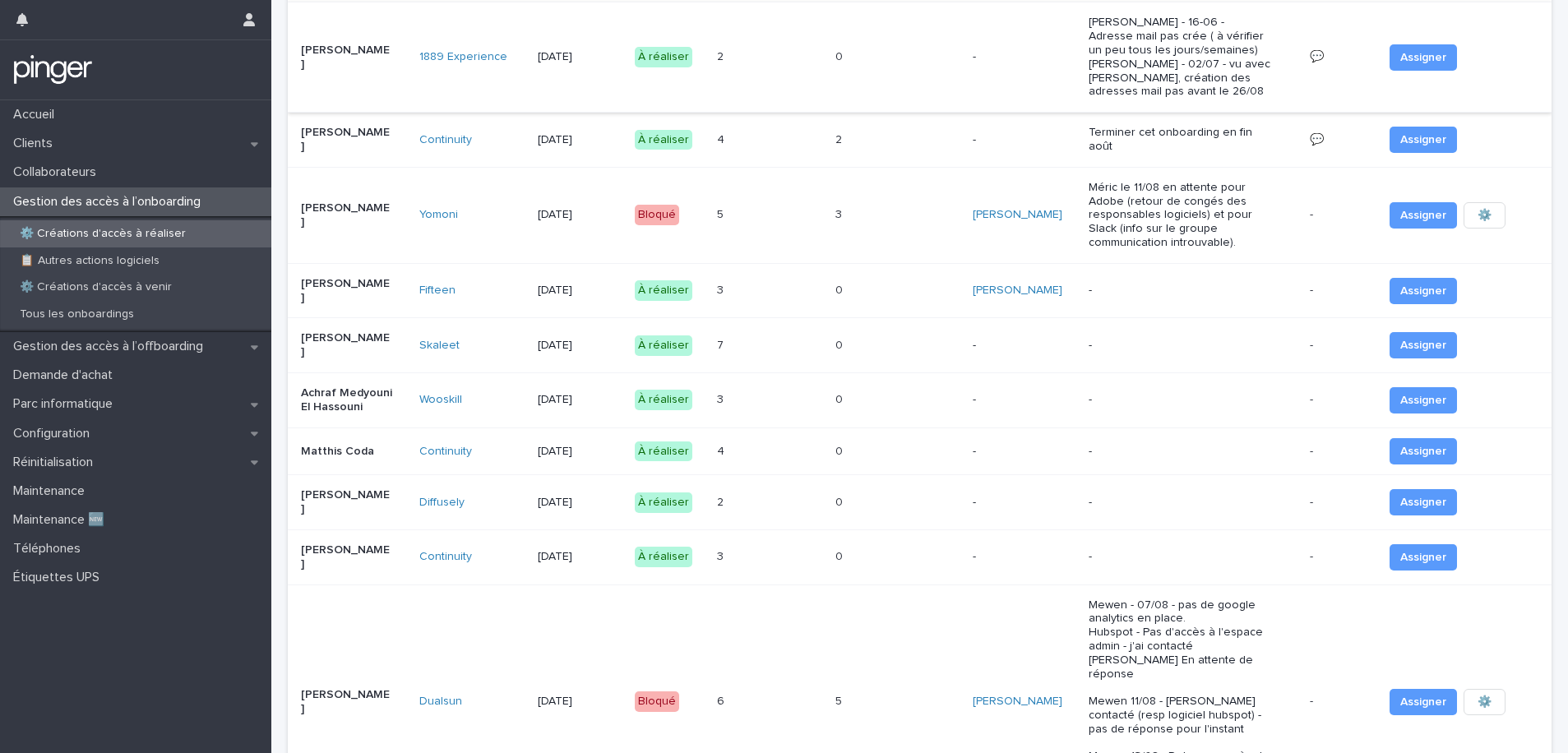
scroll to position [1039, 0]
click at [122, 344] on p "Gestion des accès à l’offboarding" at bounding box center [112, 346] width 210 height 16
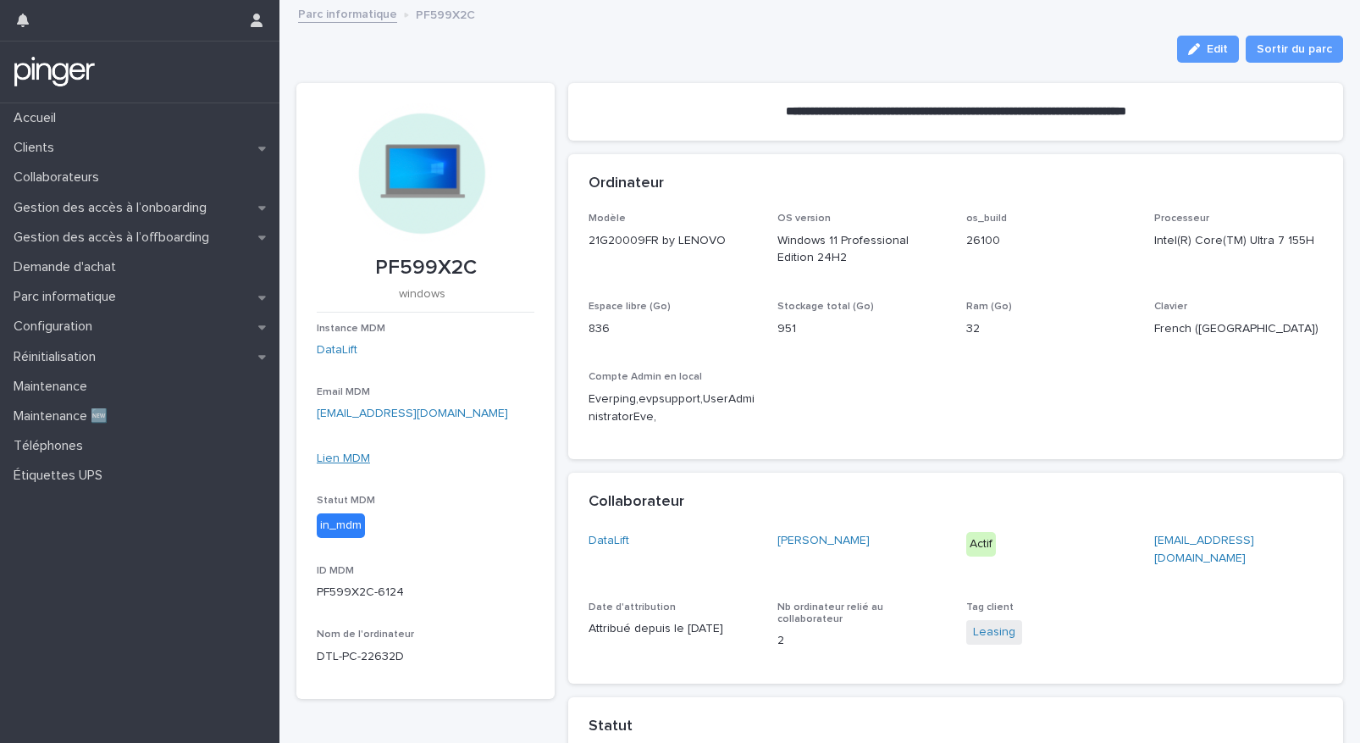
click at [357, 455] on link "Lien MDM" at bounding box center [343, 458] width 53 height 12
